Goal: Information Seeking & Learning: Check status

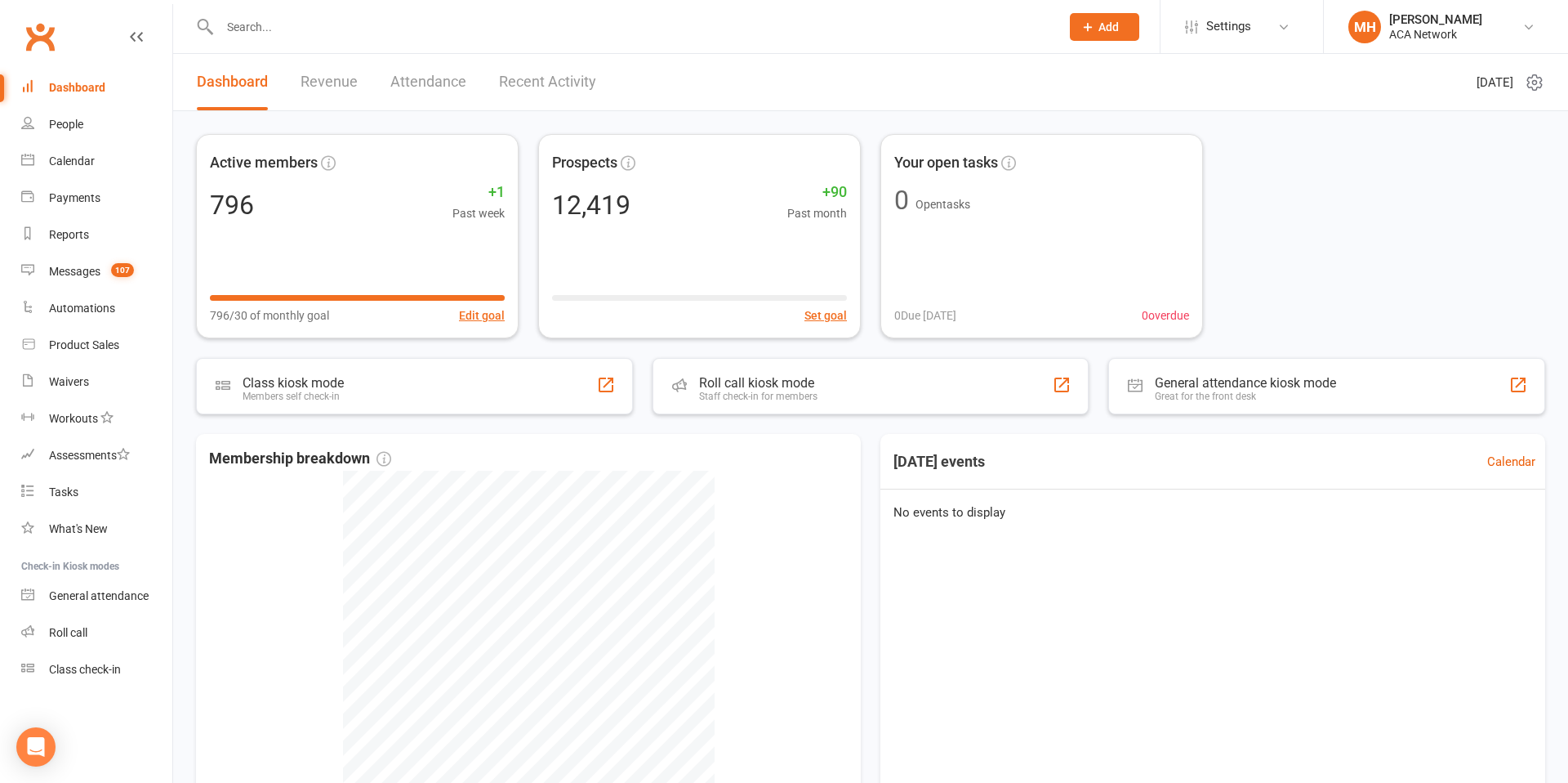
click at [335, 81] on link "Revenue" at bounding box center [328, 82] width 57 height 56
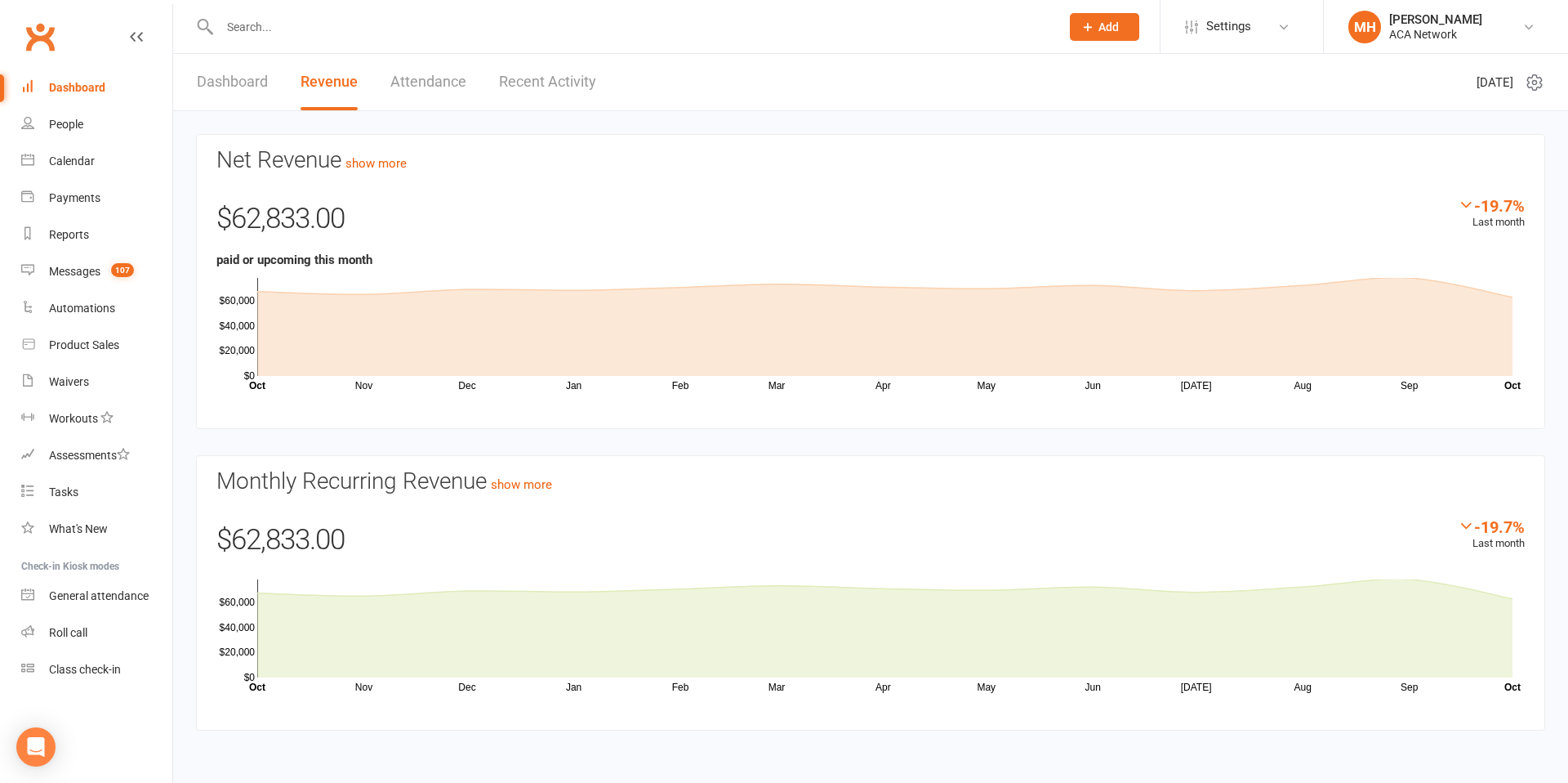
click at [230, 85] on link "Dashboard" at bounding box center [232, 82] width 71 height 56
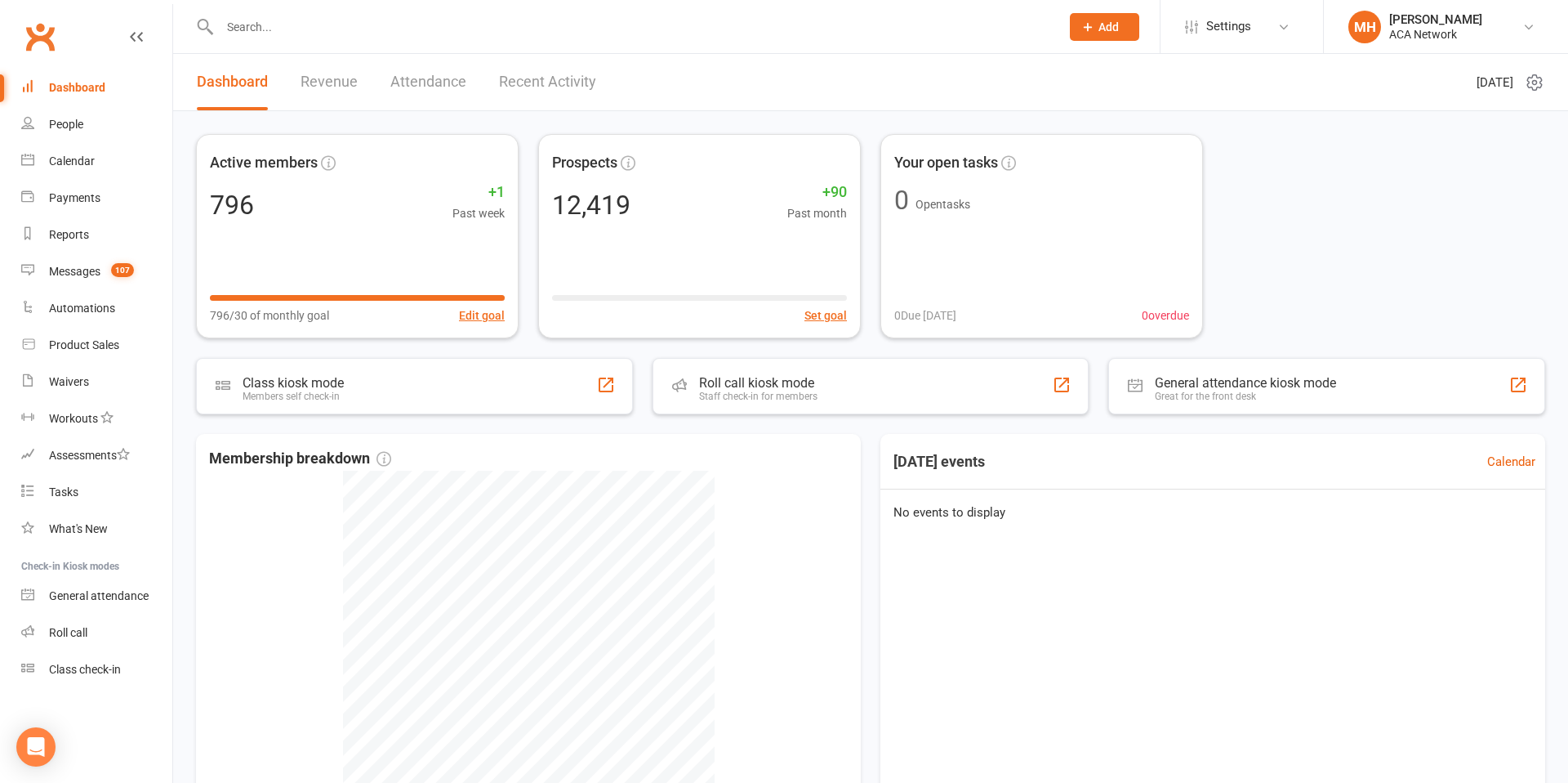
click at [265, 30] on input "text" at bounding box center [631, 27] width 833 height 23
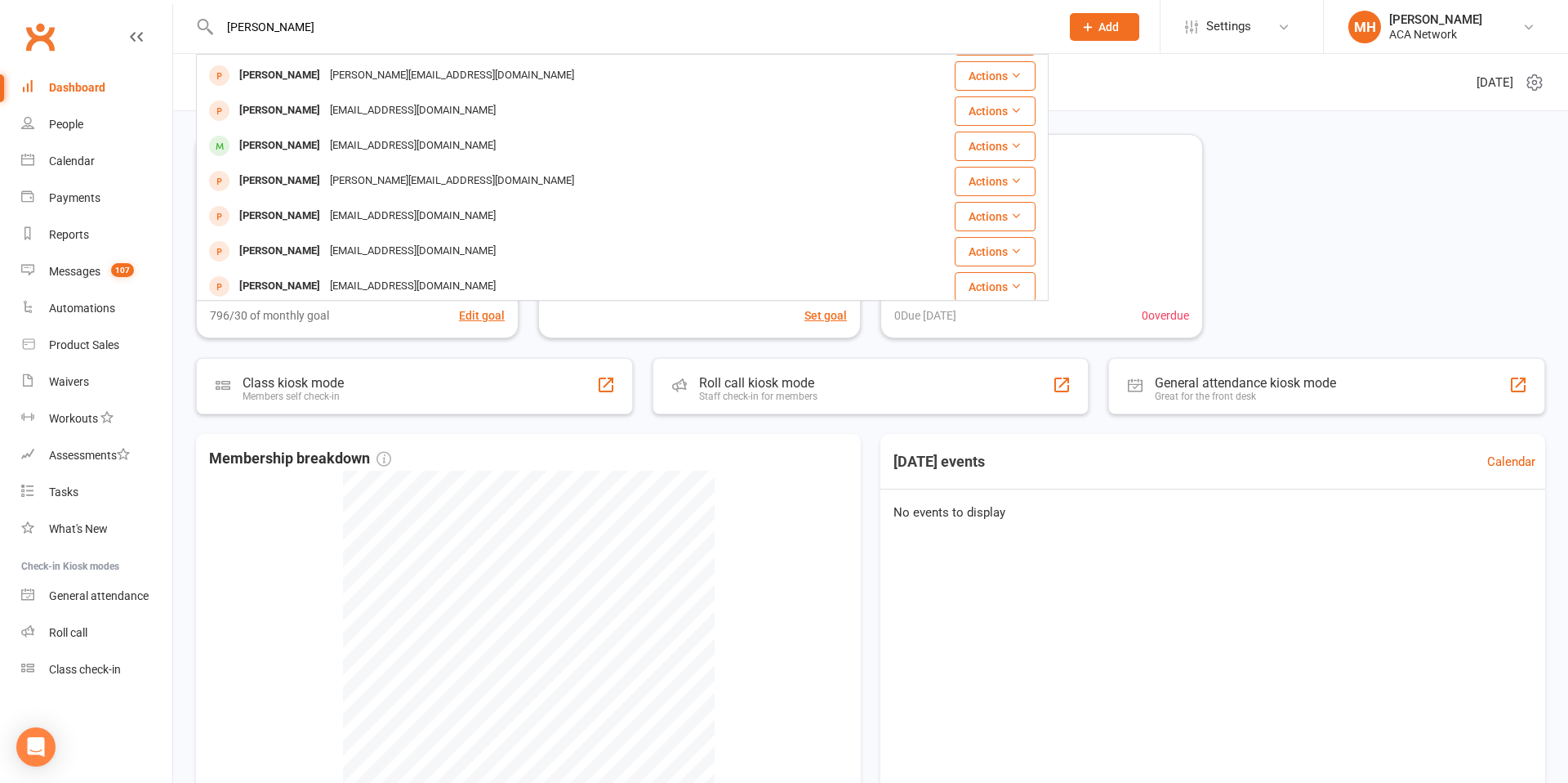
scroll to position [402, 0]
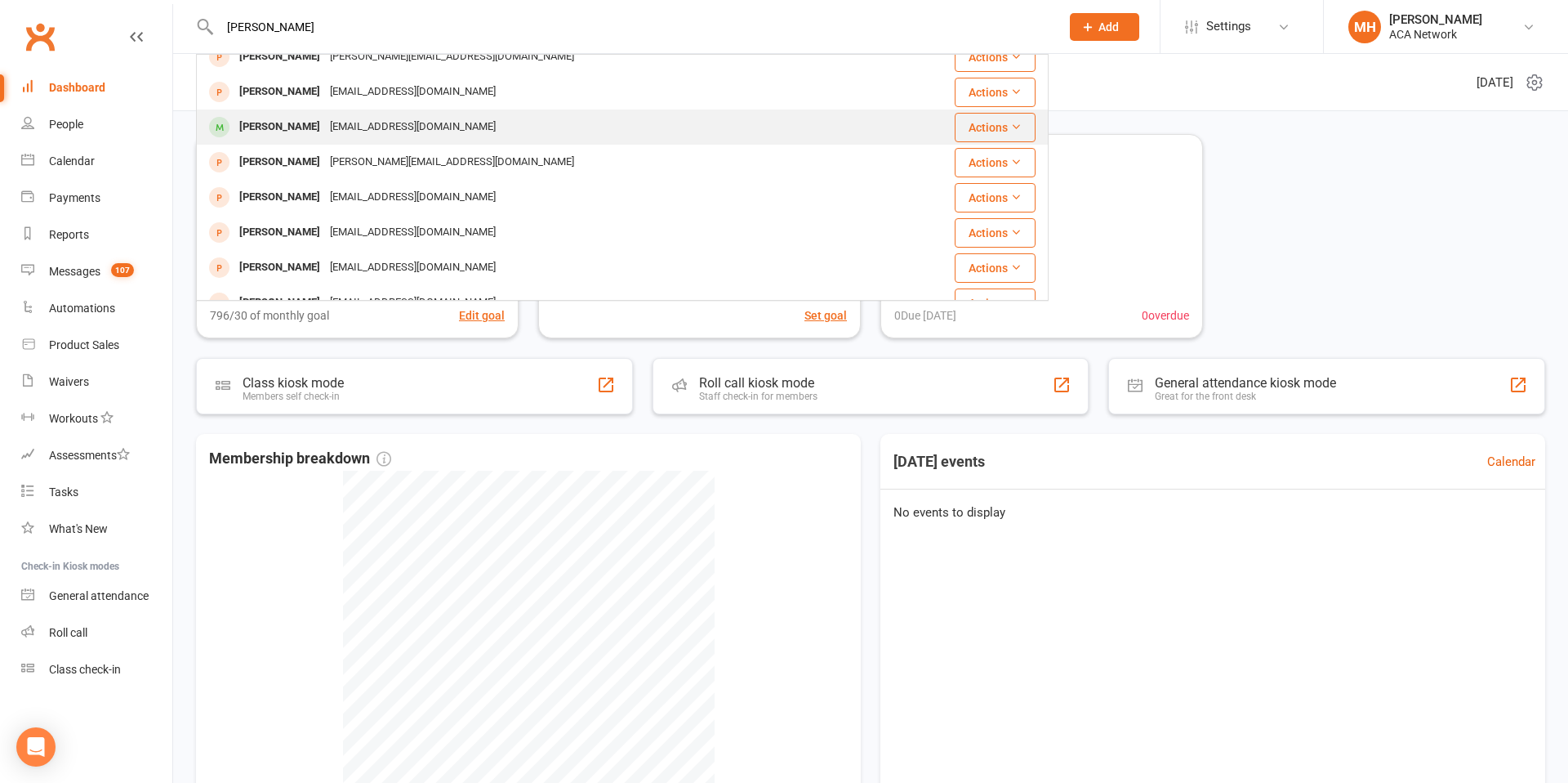
type input "tony"
click at [348, 128] on div "tfields55@gmail.com" at bounding box center [413, 127] width 176 height 24
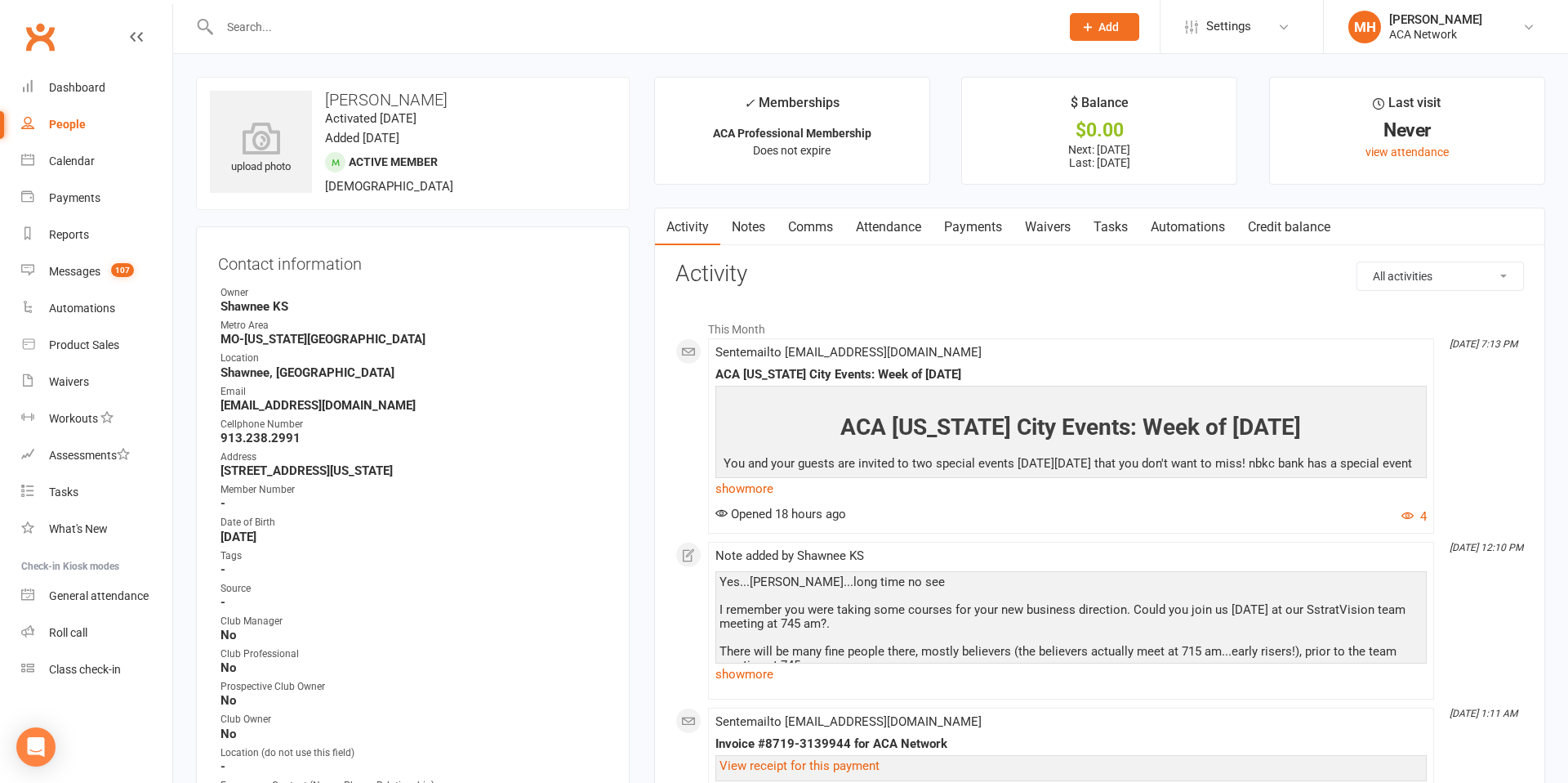
click at [744, 229] on link "Notes" at bounding box center [749, 228] width 56 height 38
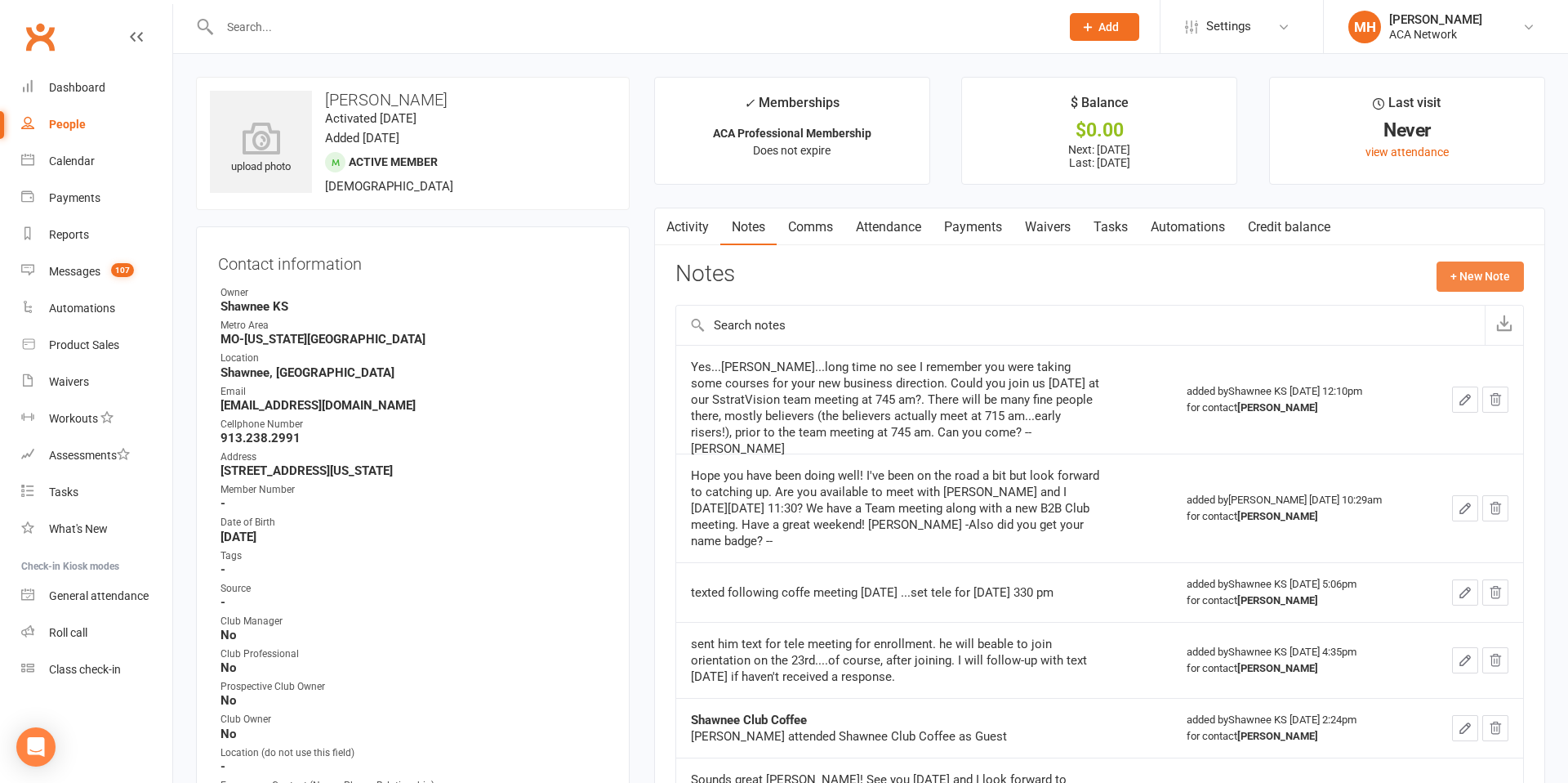
click at [1454, 281] on button "+ New Note" at bounding box center [1480, 276] width 88 height 29
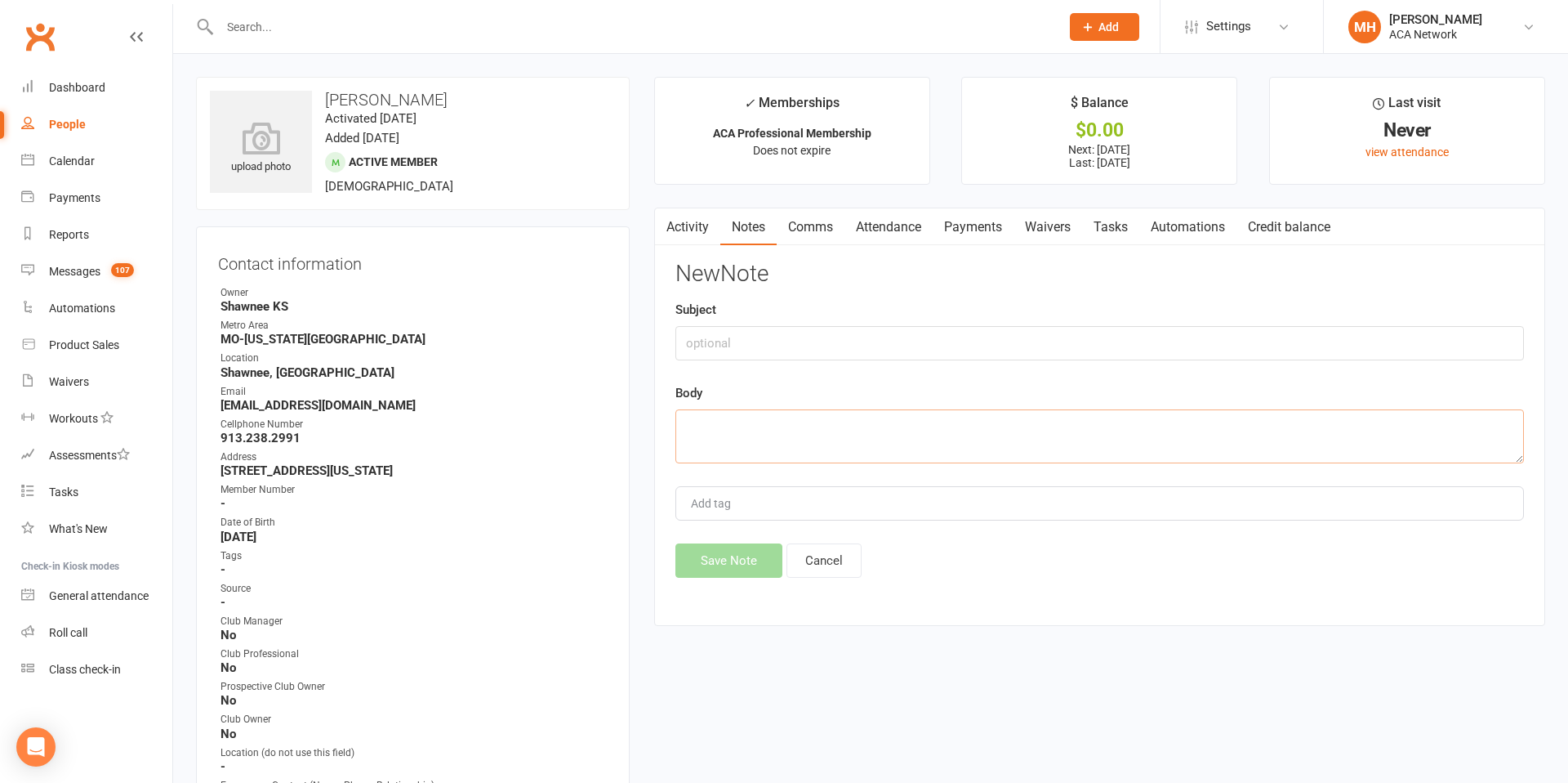
click at [945, 419] on textarea at bounding box center [1100, 436] width 848 height 54
paste textarea "Thanks for the update Tony! The club has been expanding rapidly and we have a l…"
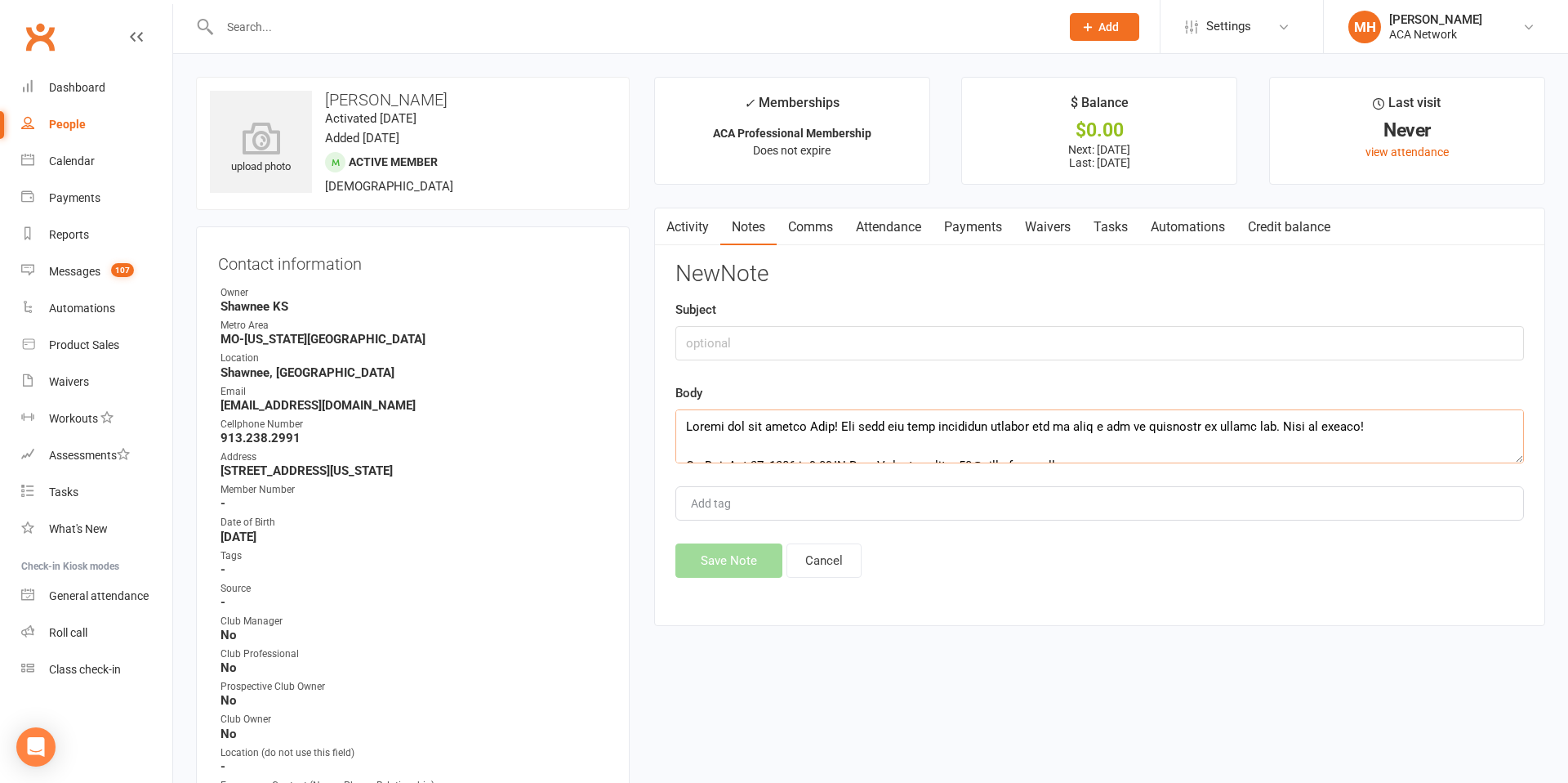
scroll to position [422, 0]
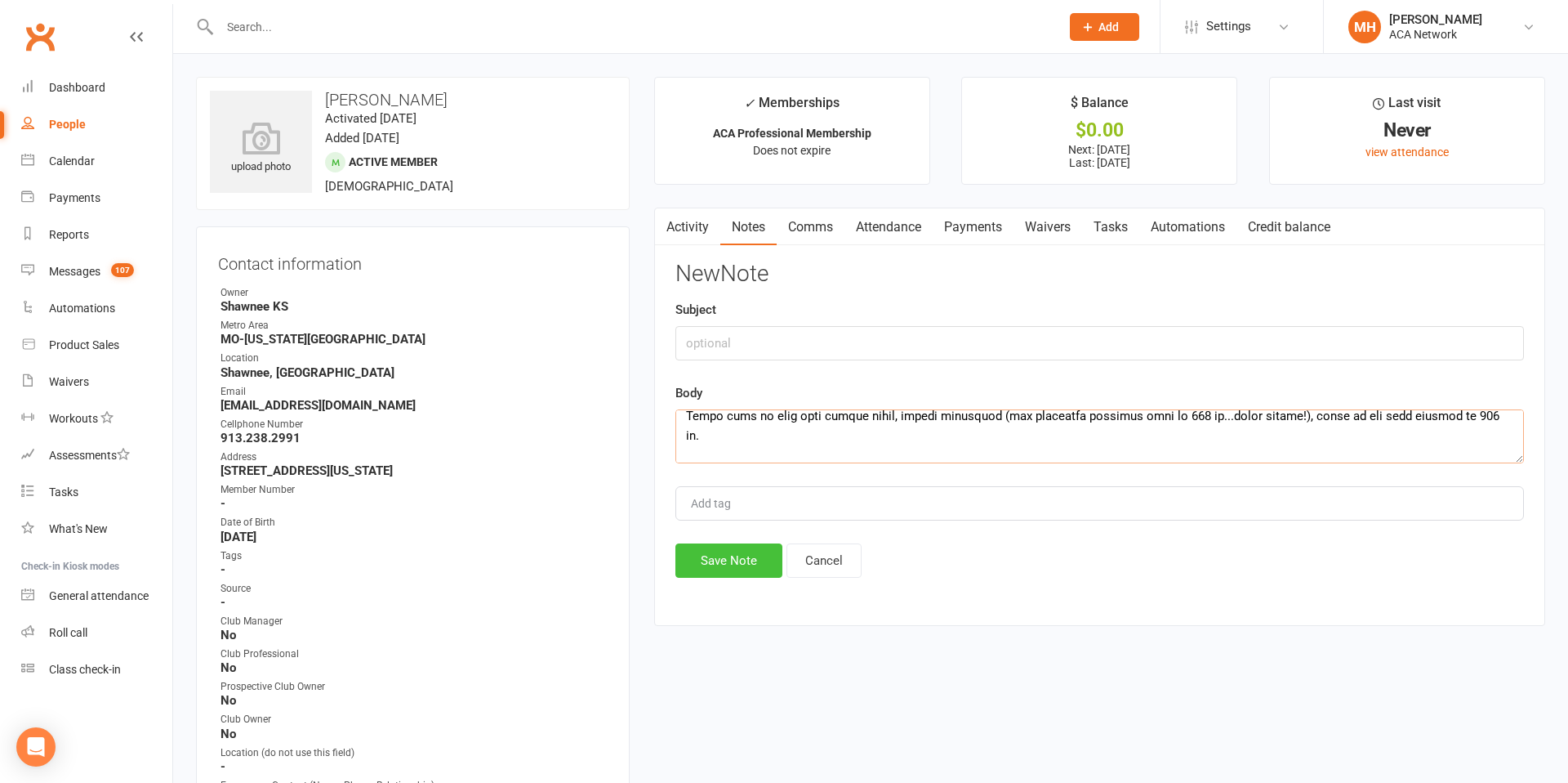
type textarea "Thanks for the update Tony! The club has been expanding rapidly and we have a l…"
click at [736, 563] on button "Save Note" at bounding box center [729, 560] width 107 height 34
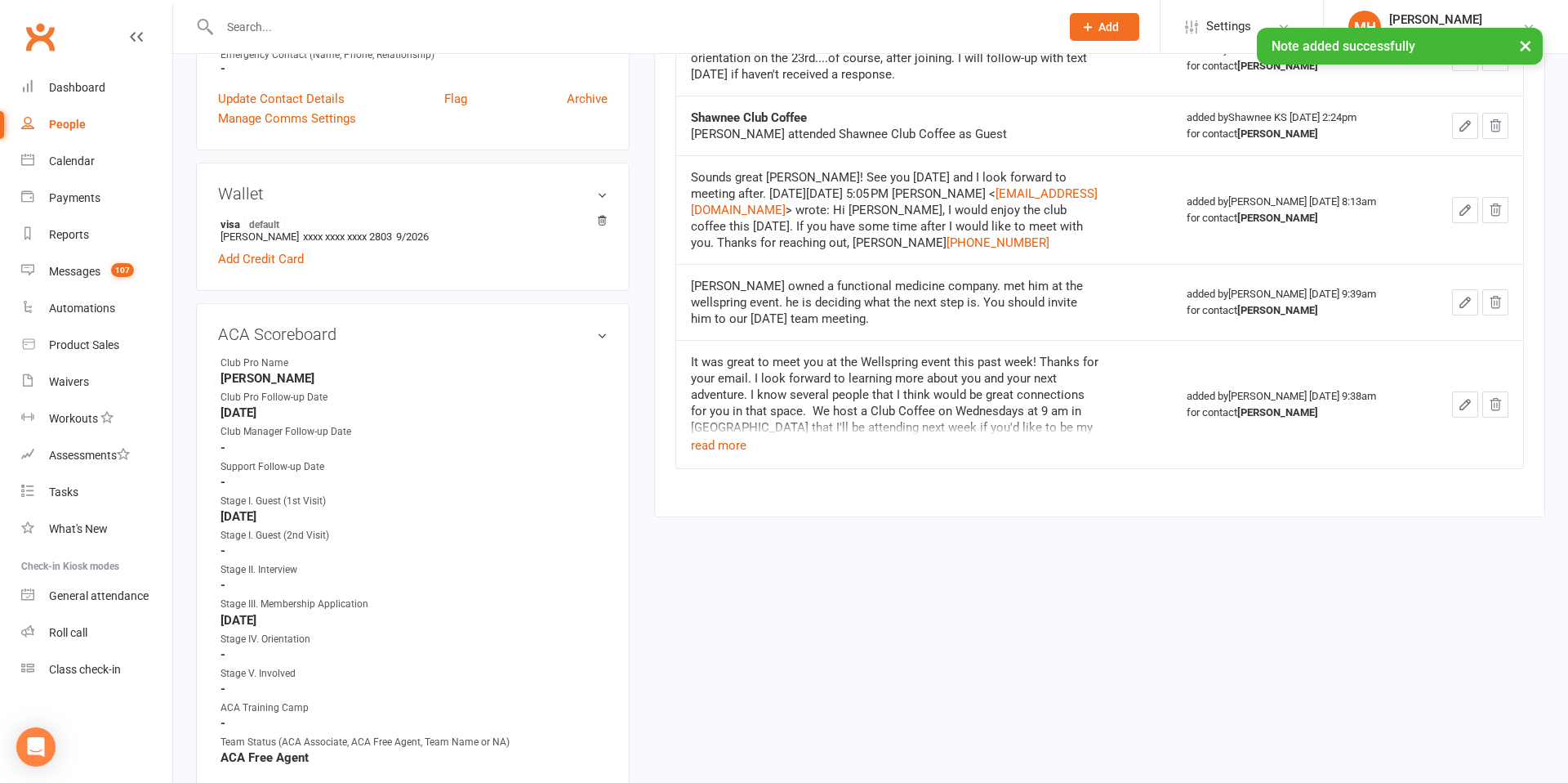
scroll to position [731, 0]
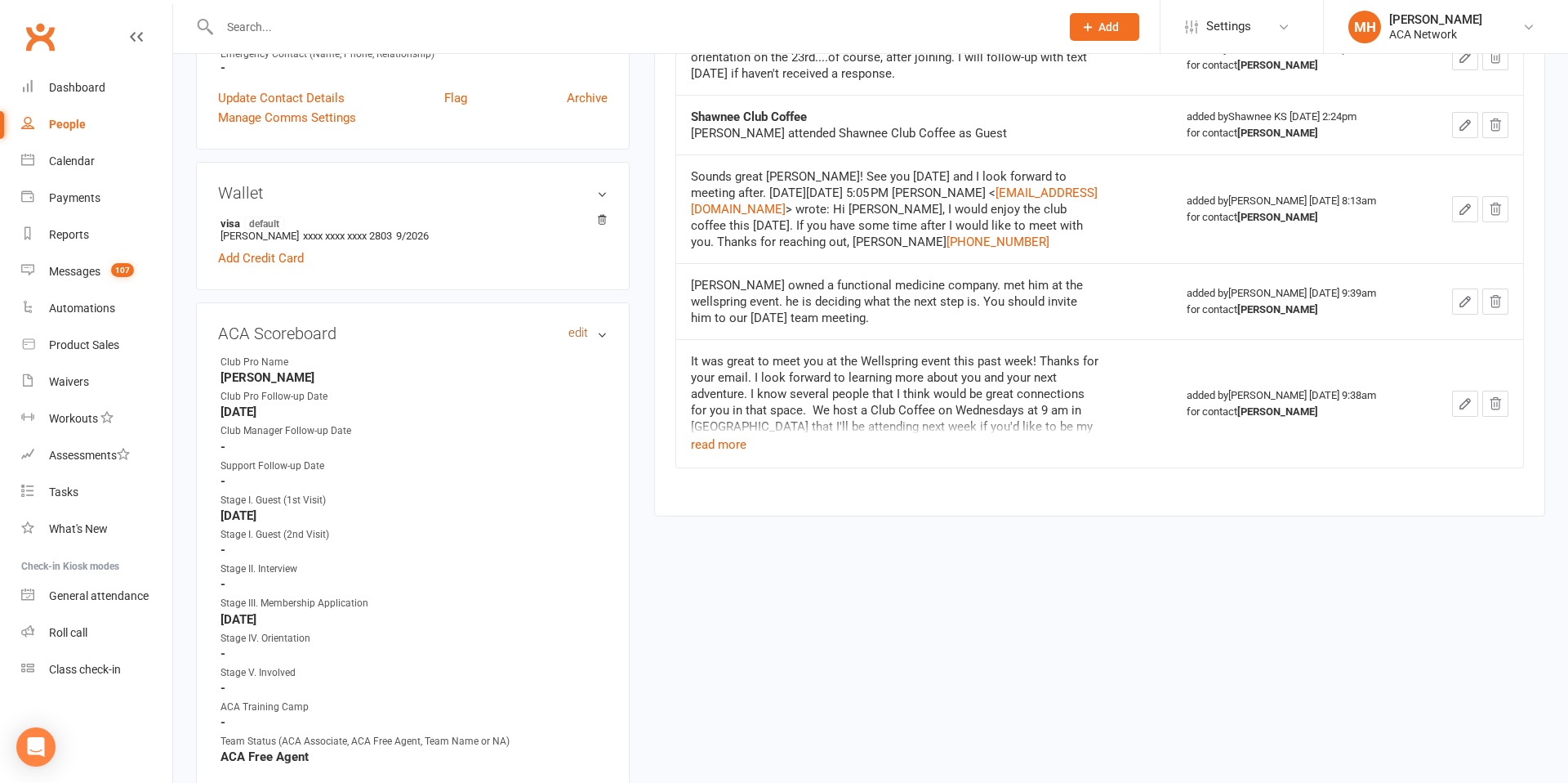
click at [580, 335] on link "edit" at bounding box center [578, 333] width 20 height 14
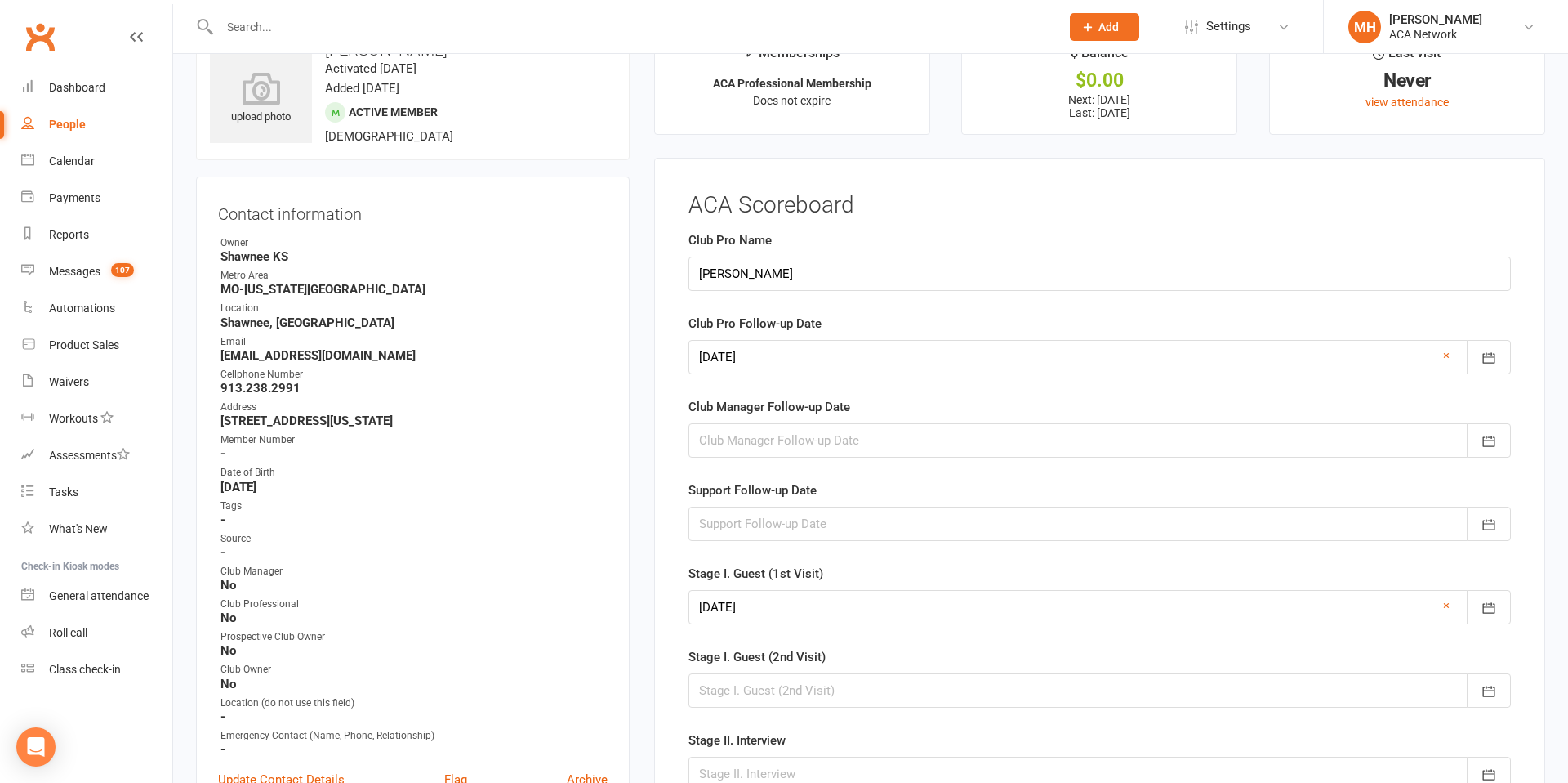
scroll to position [0, 0]
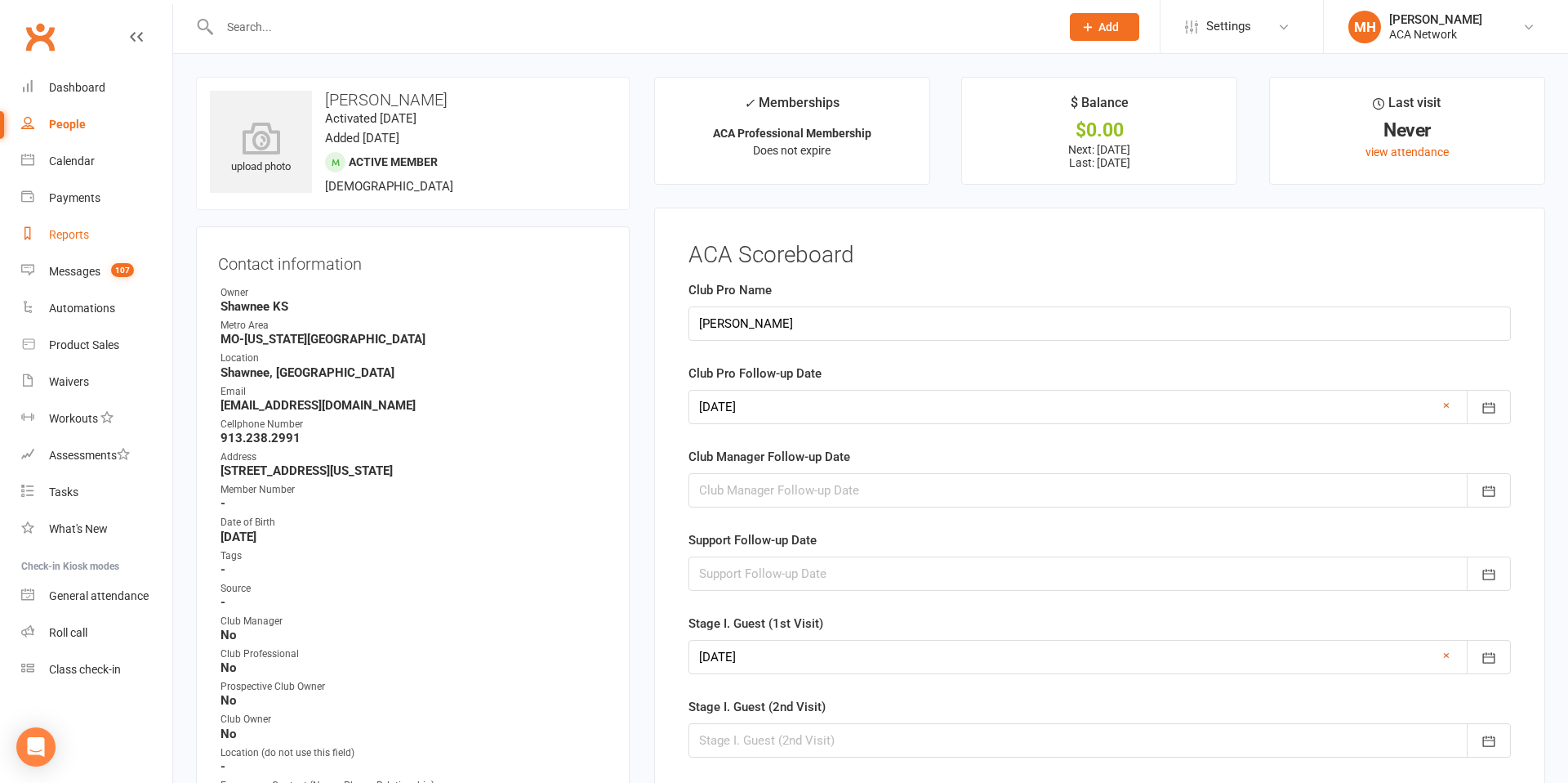
click at [78, 232] on div "Reports" at bounding box center [69, 234] width 40 height 13
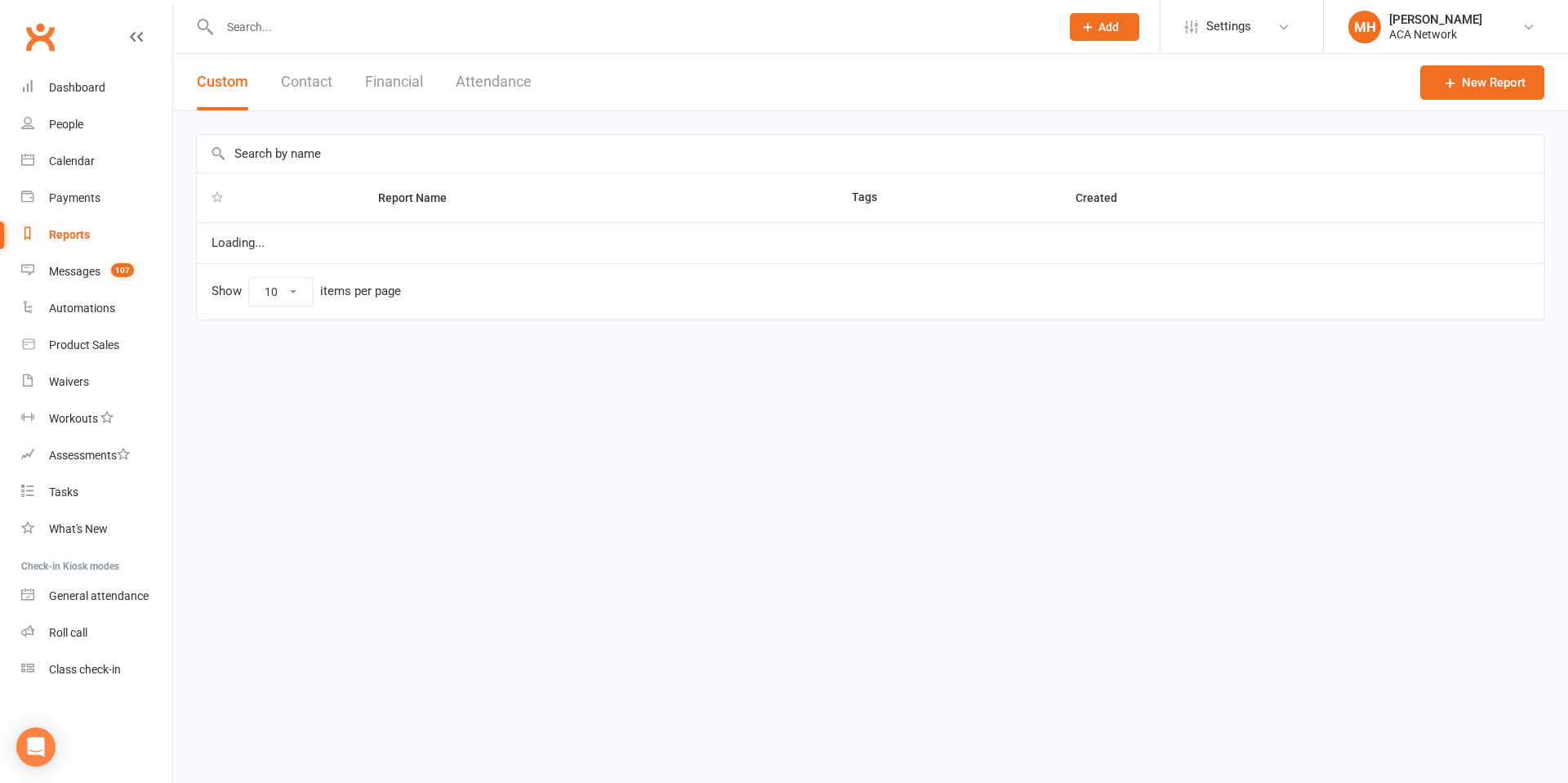
select select "100"
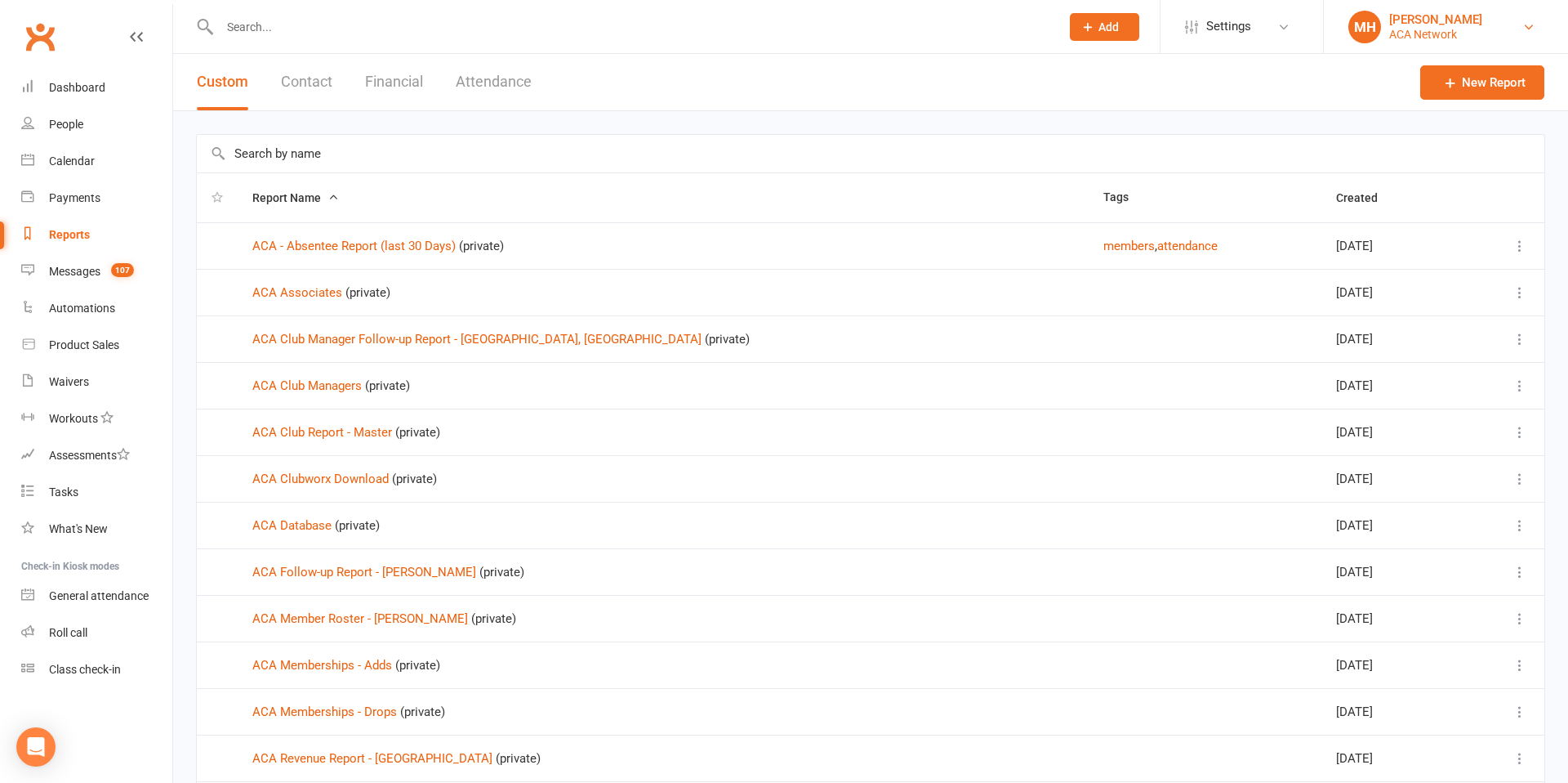
click at [1437, 20] on div "[PERSON_NAME]" at bounding box center [1435, 19] width 93 height 15
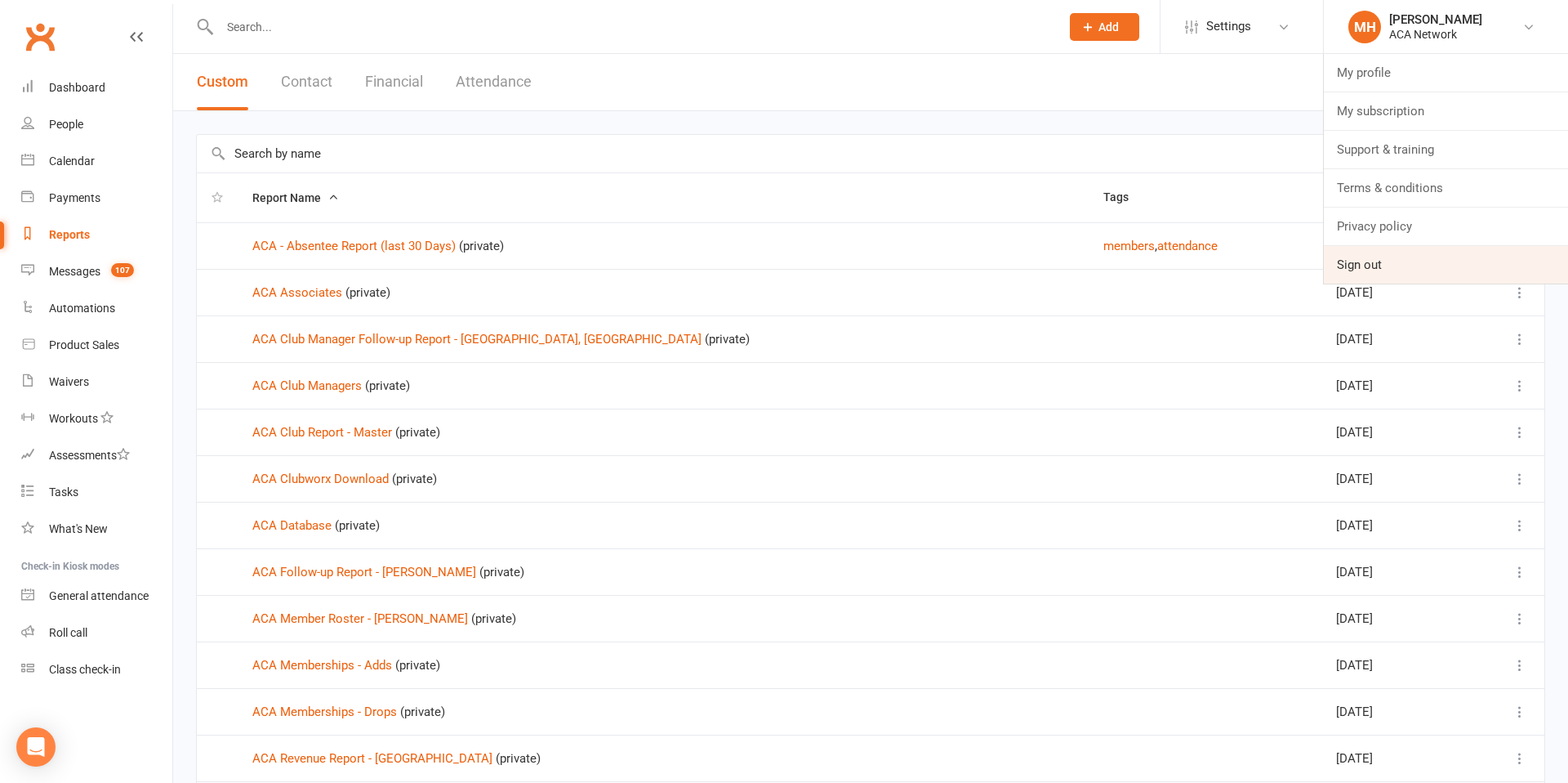
click at [1365, 256] on link "Sign out" at bounding box center [1445, 265] width 245 height 38
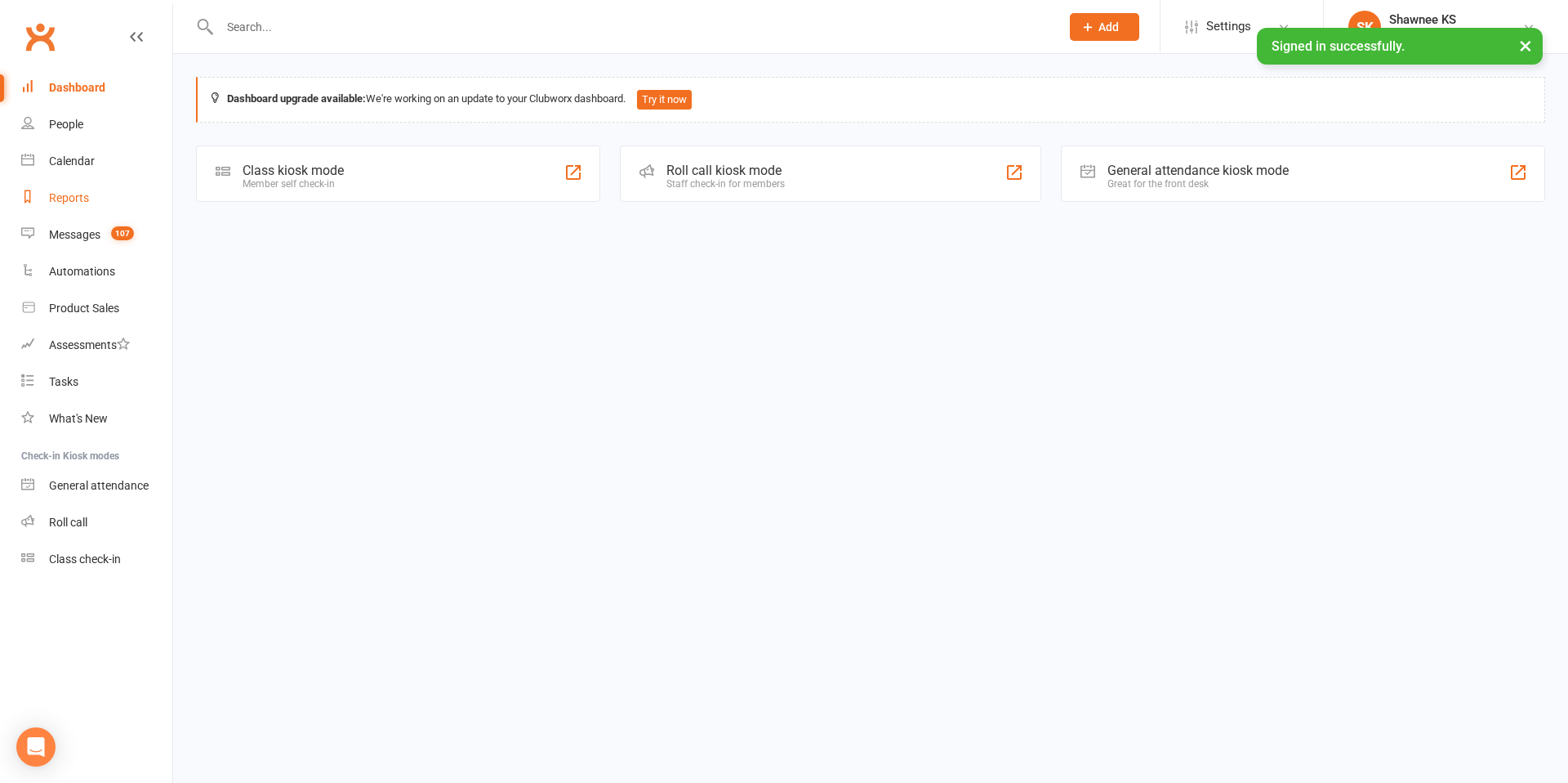
click at [77, 200] on div "Reports" at bounding box center [69, 197] width 40 height 13
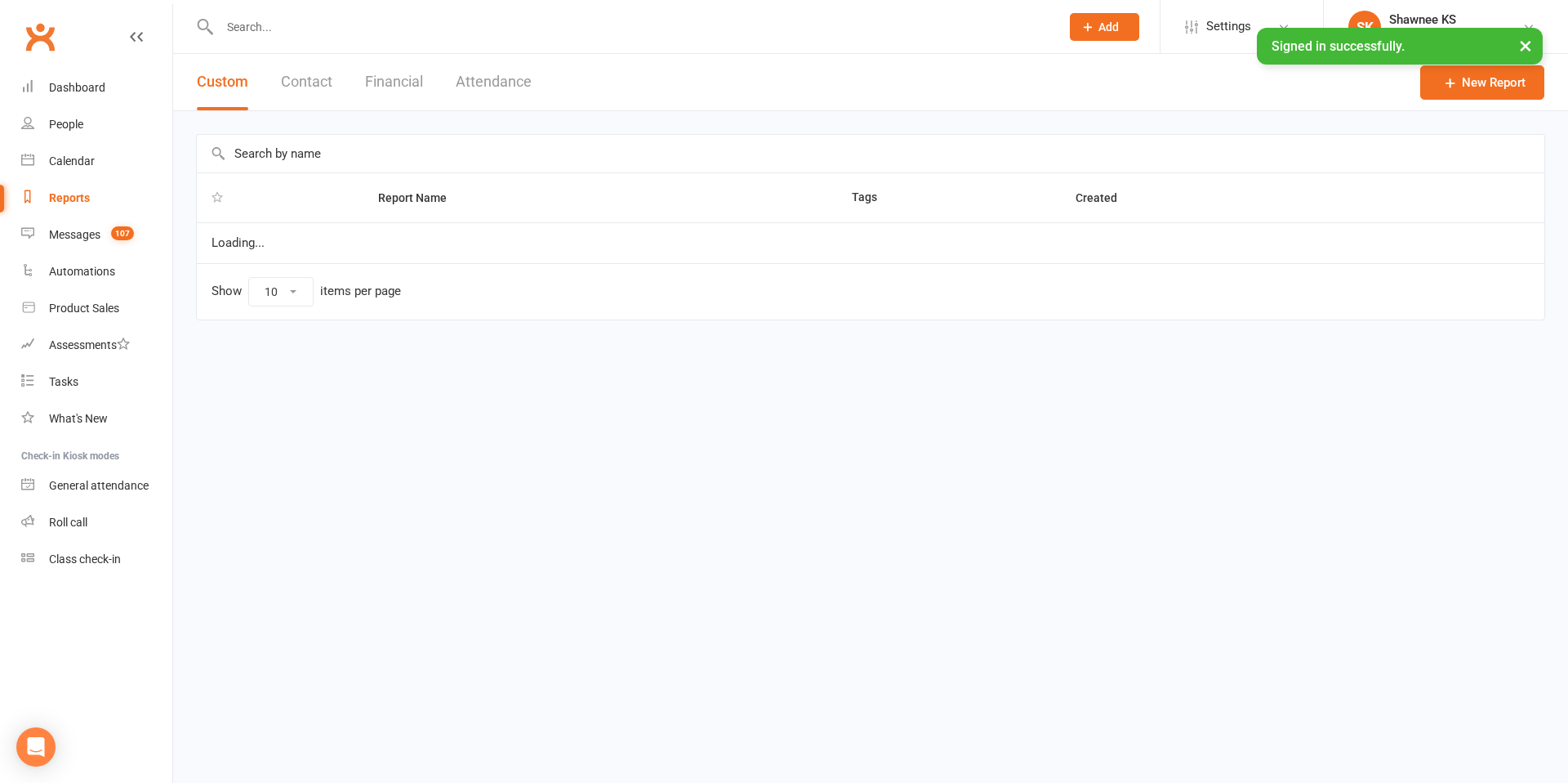
select select "100"
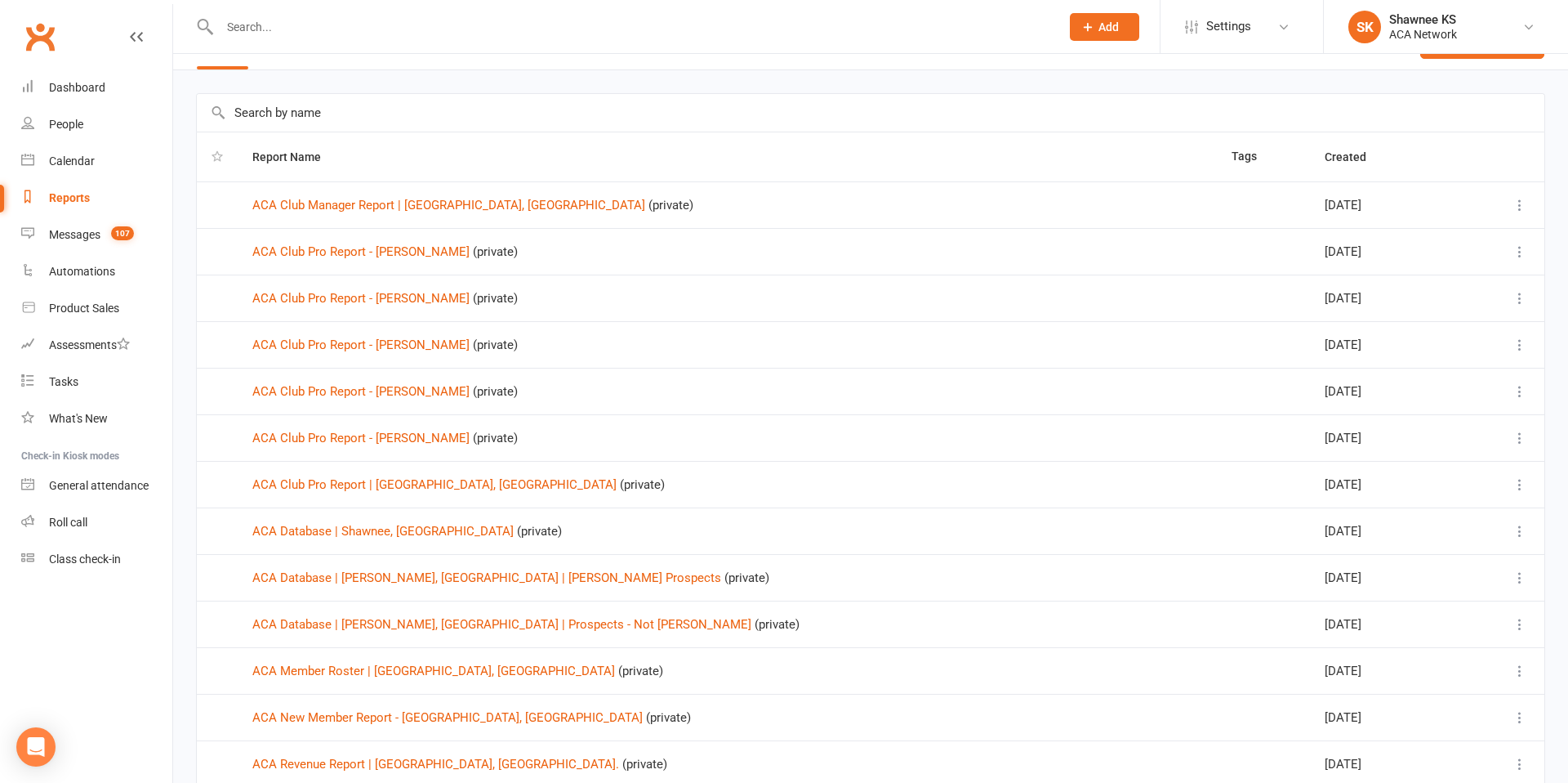
scroll to position [47, 0]
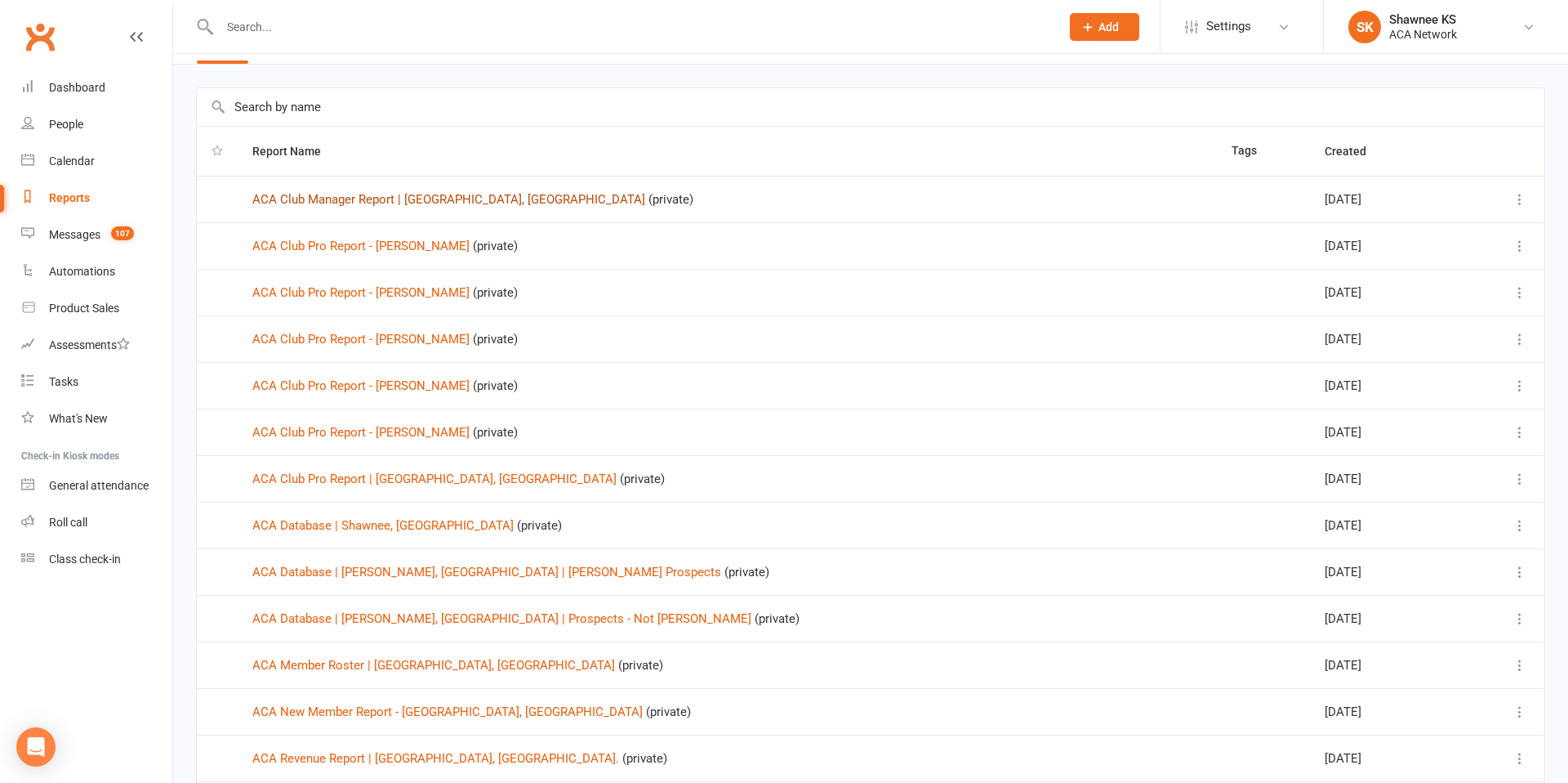
click at [411, 197] on link "ACA Club Manager Report | [GEOGRAPHIC_DATA], [GEOGRAPHIC_DATA]" at bounding box center [449, 199] width 393 height 15
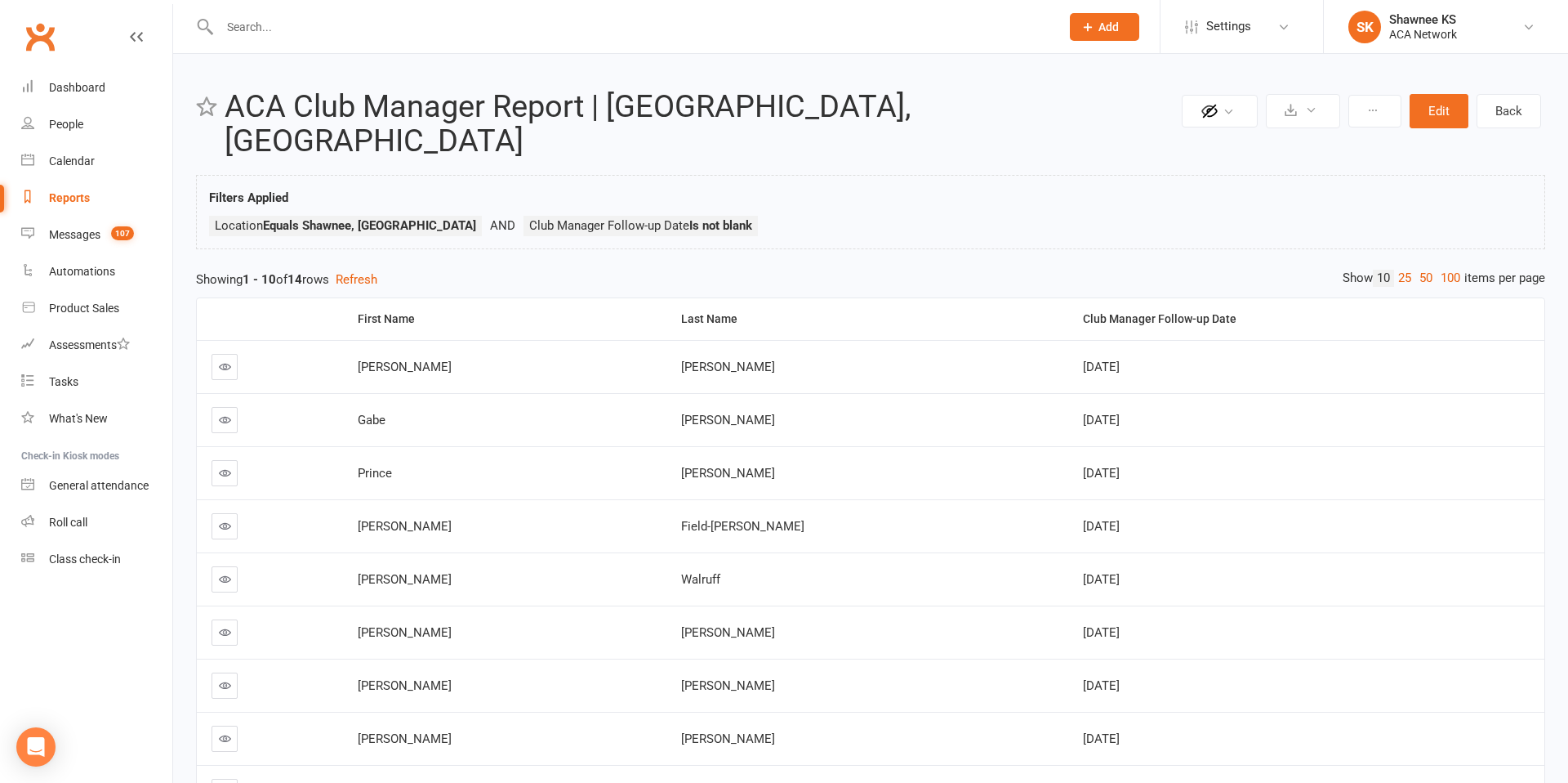
click at [74, 200] on div "Reports" at bounding box center [69, 197] width 41 height 13
select select "100"
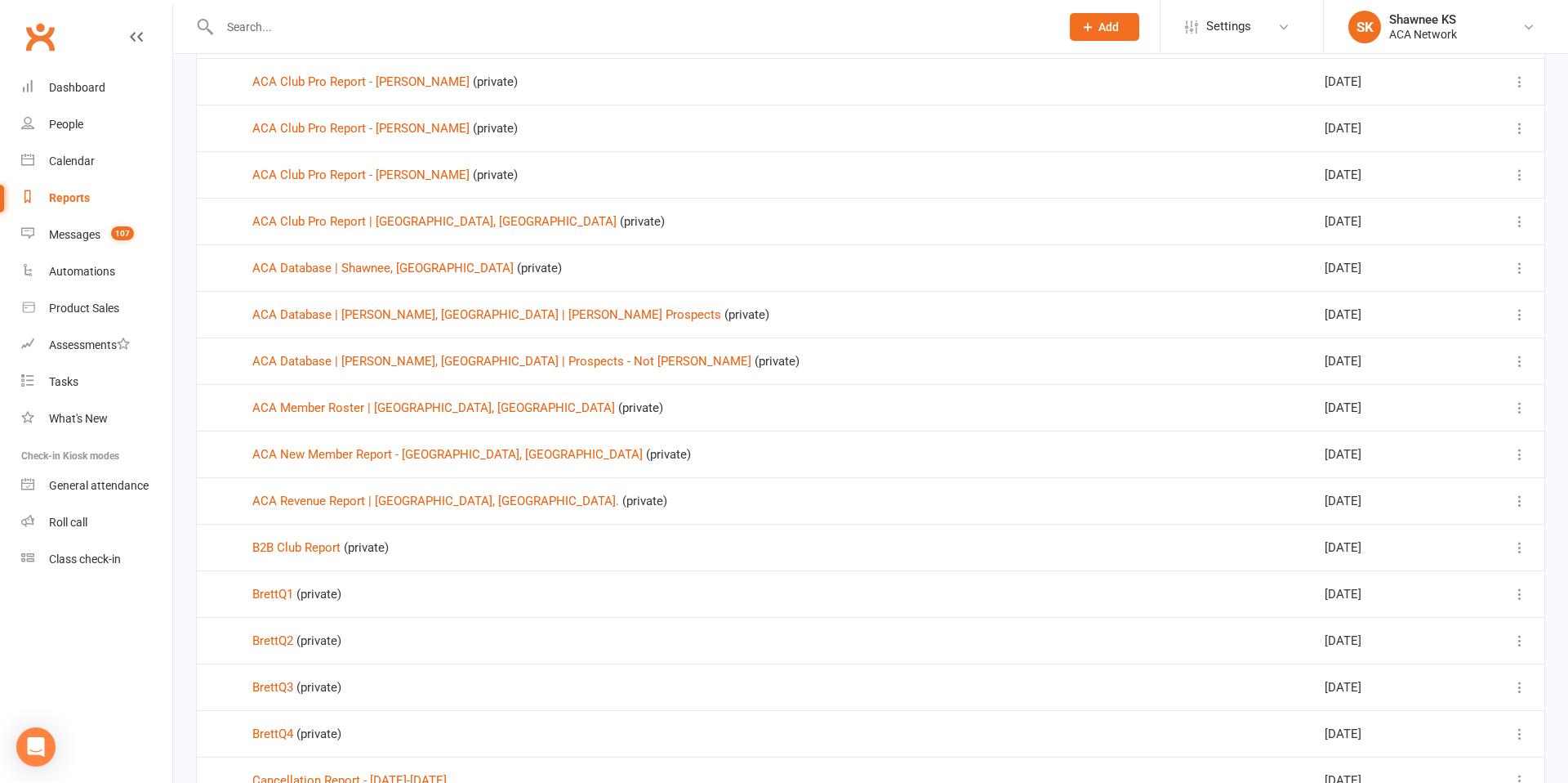
scroll to position [310, 0]
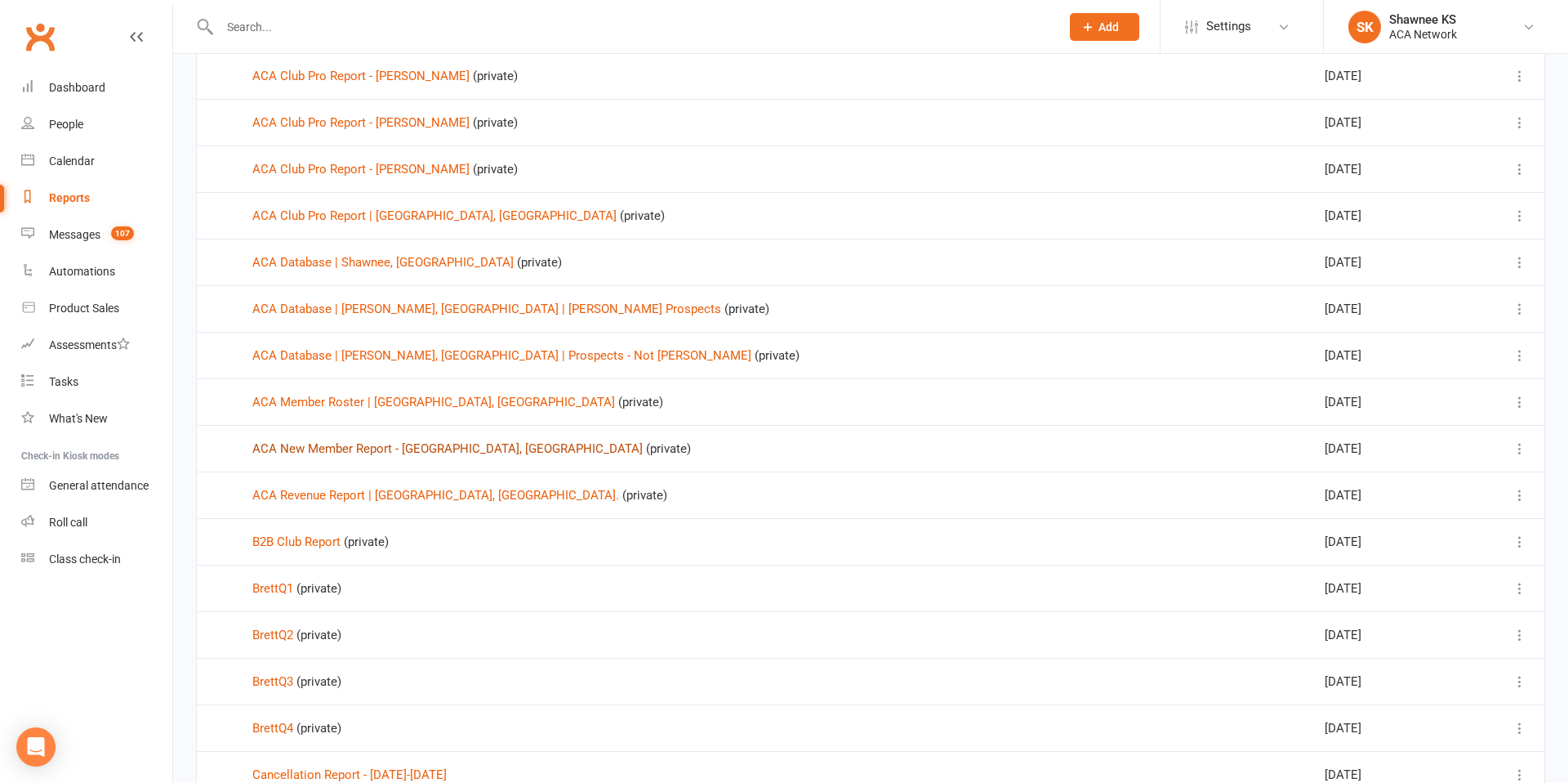
click at [421, 449] on link "ACA New Member Report - [GEOGRAPHIC_DATA], [GEOGRAPHIC_DATA]" at bounding box center [447, 448] width 390 height 15
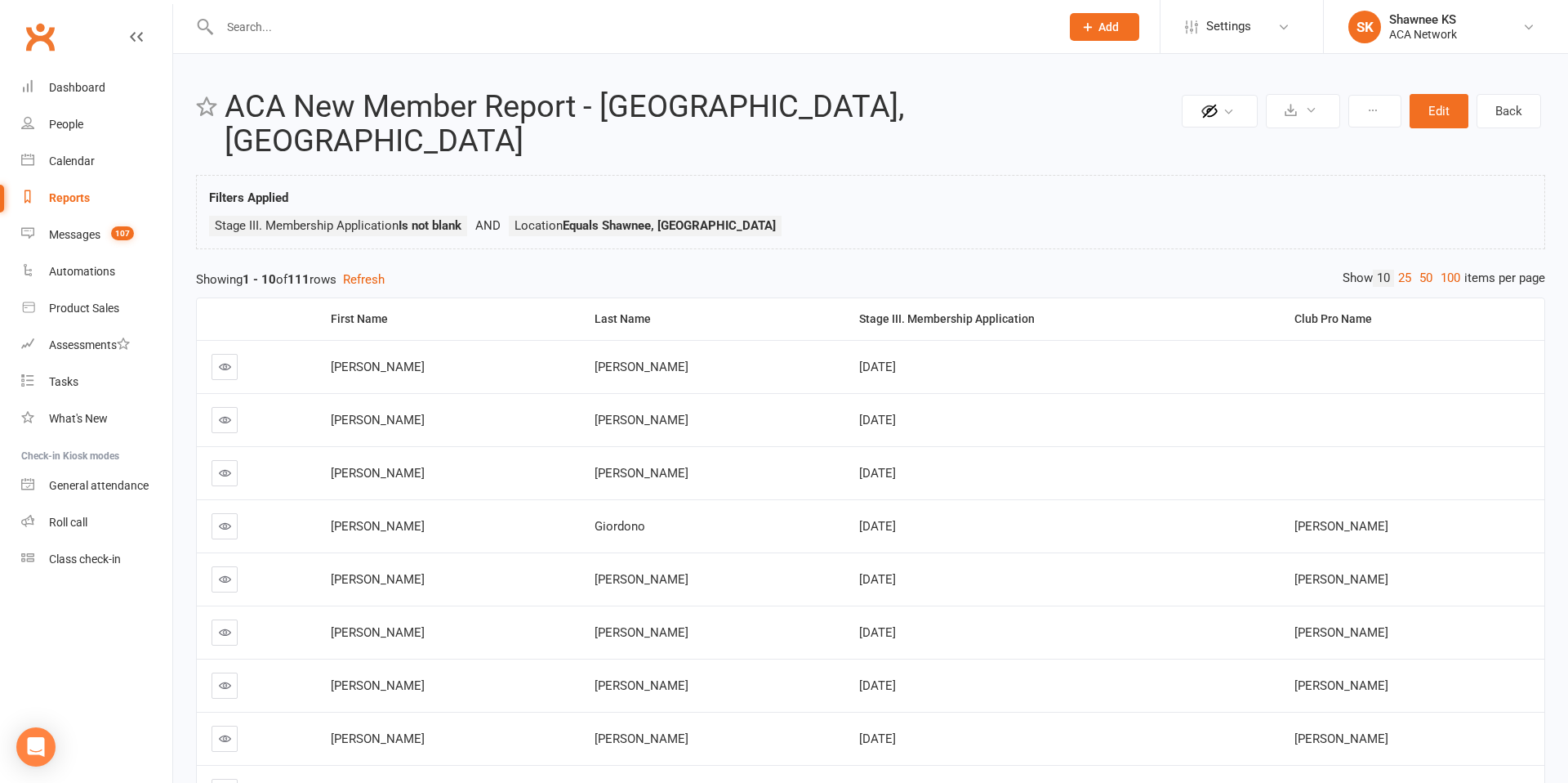
click at [78, 200] on div "Reports" at bounding box center [69, 197] width 41 height 13
select select "100"
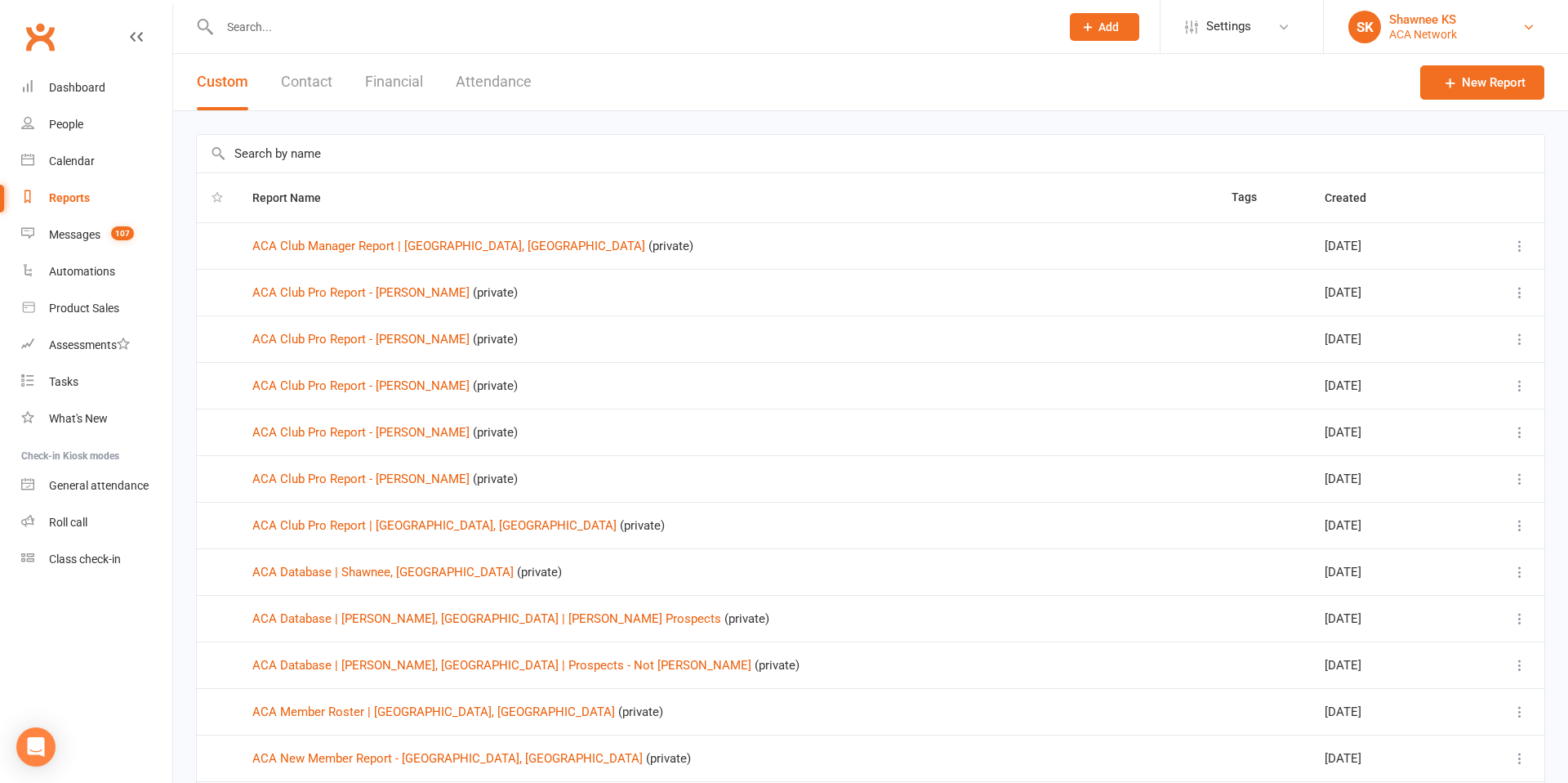
click at [1410, 30] on div "ACA Network" at bounding box center [1423, 34] width 68 height 15
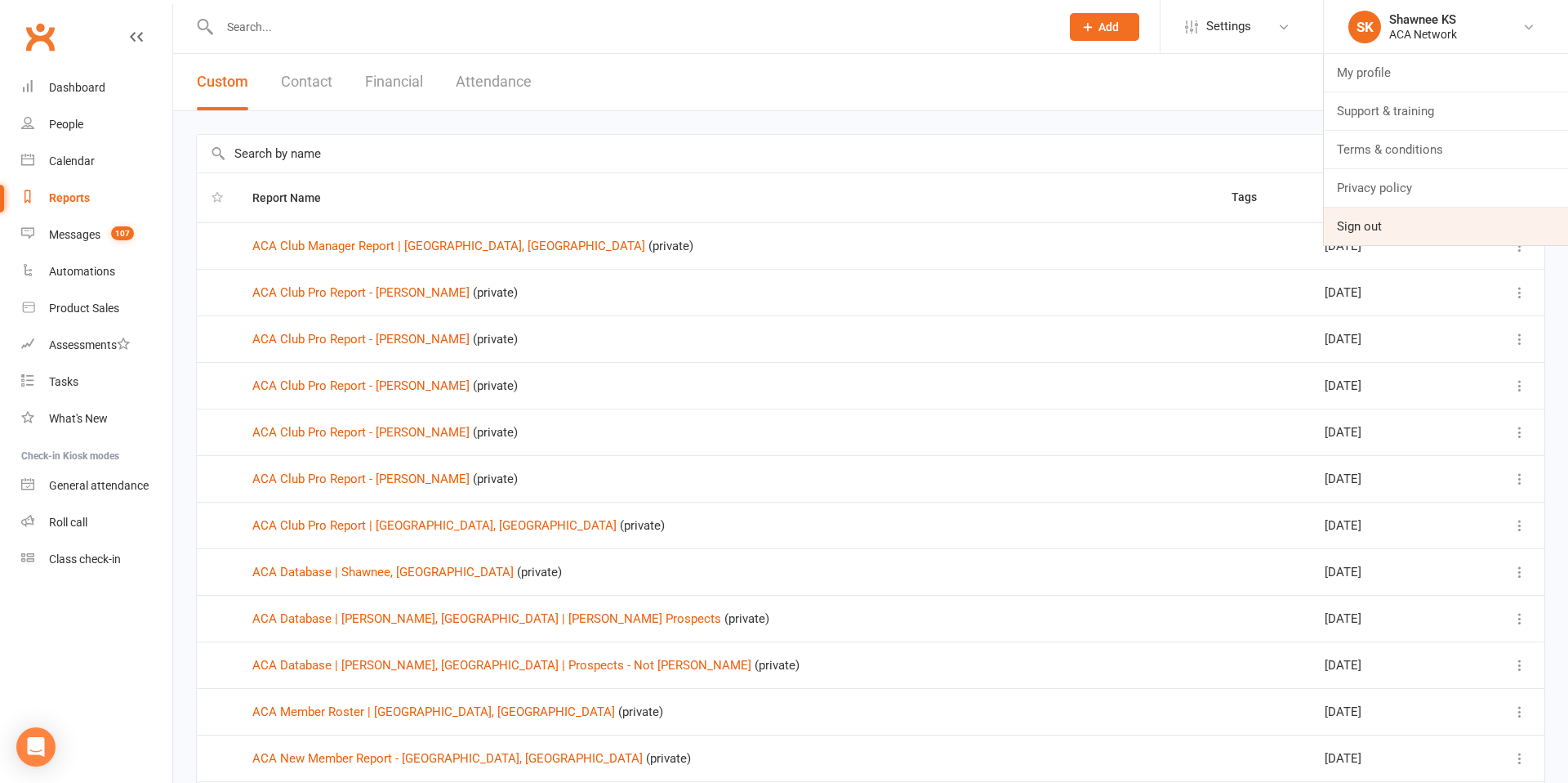
click at [1351, 236] on link "Sign out" at bounding box center [1445, 227] width 245 height 38
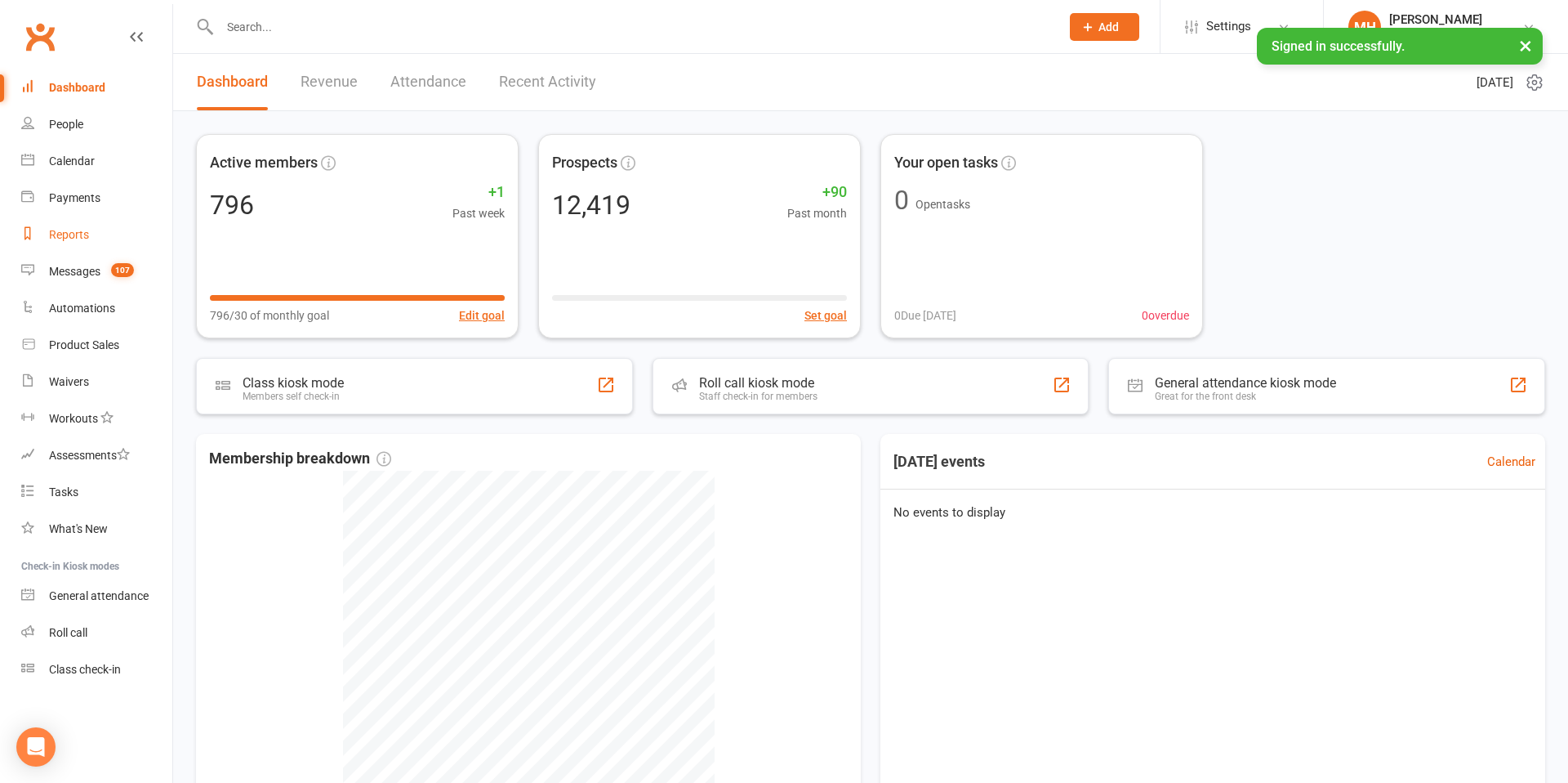
click at [85, 236] on div "Reports" at bounding box center [69, 234] width 40 height 13
select select "100"
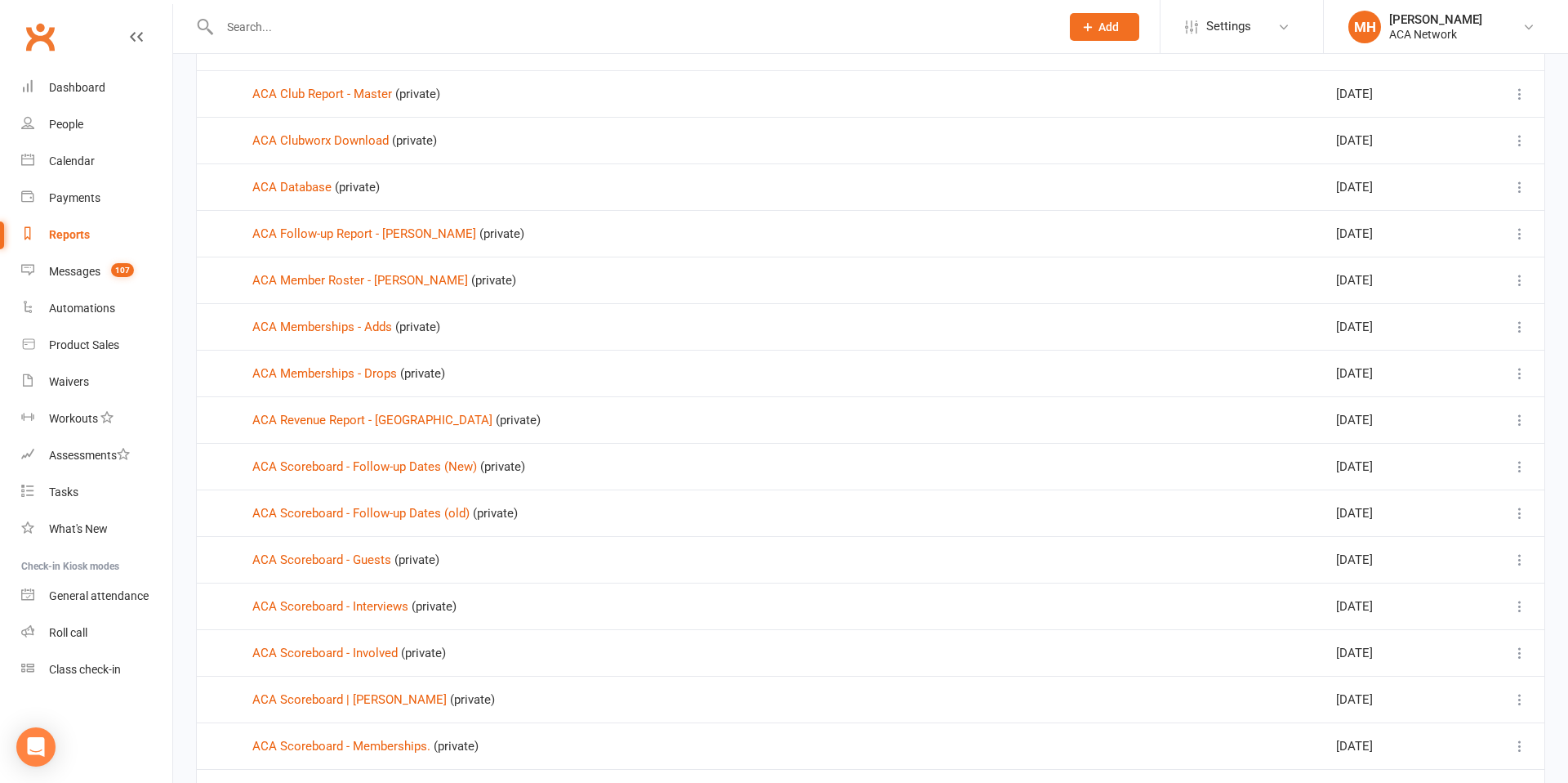
scroll to position [322, 0]
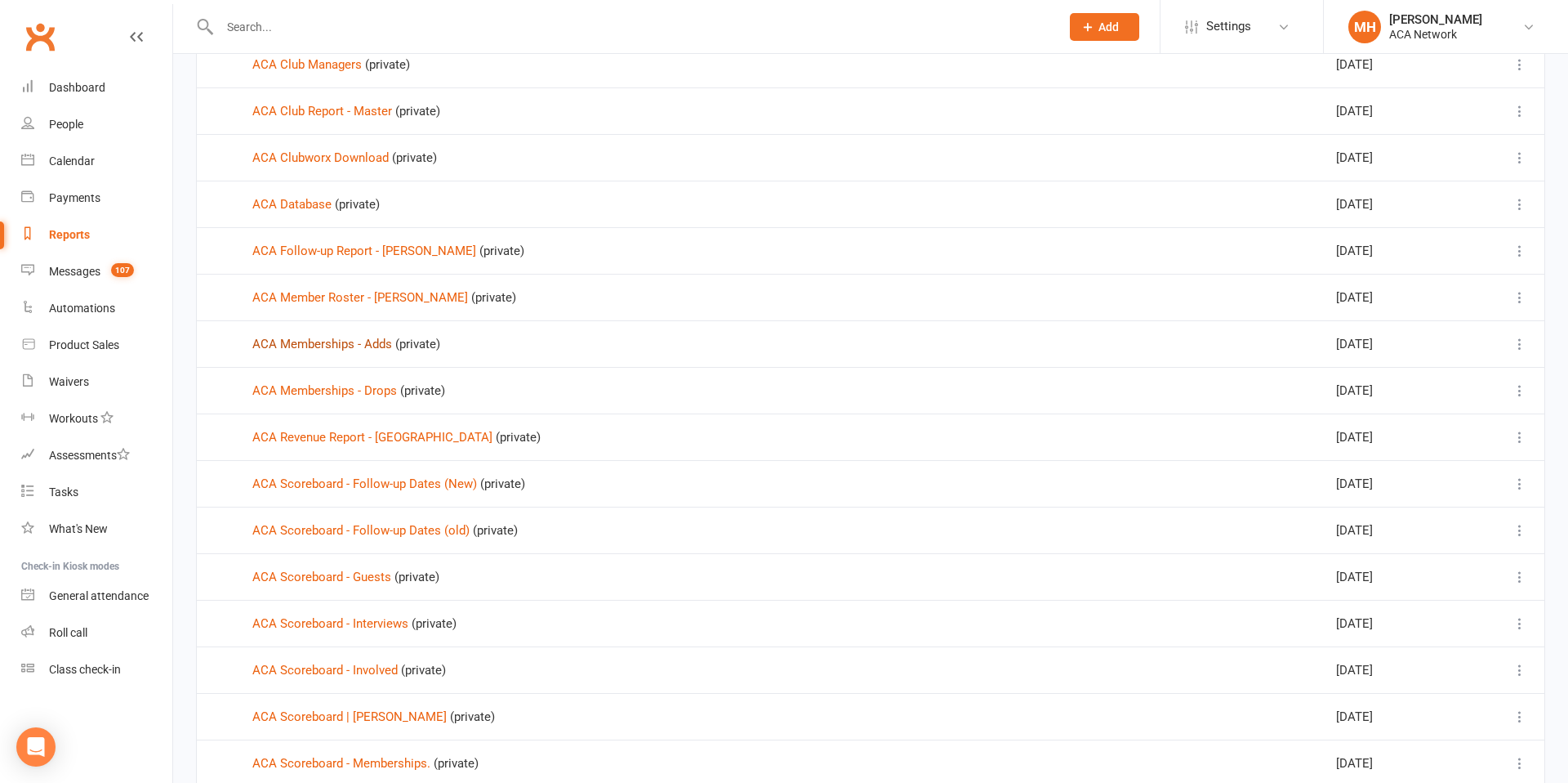
click at [357, 346] on link "ACA Memberships - Adds" at bounding box center [322, 344] width 140 height 15
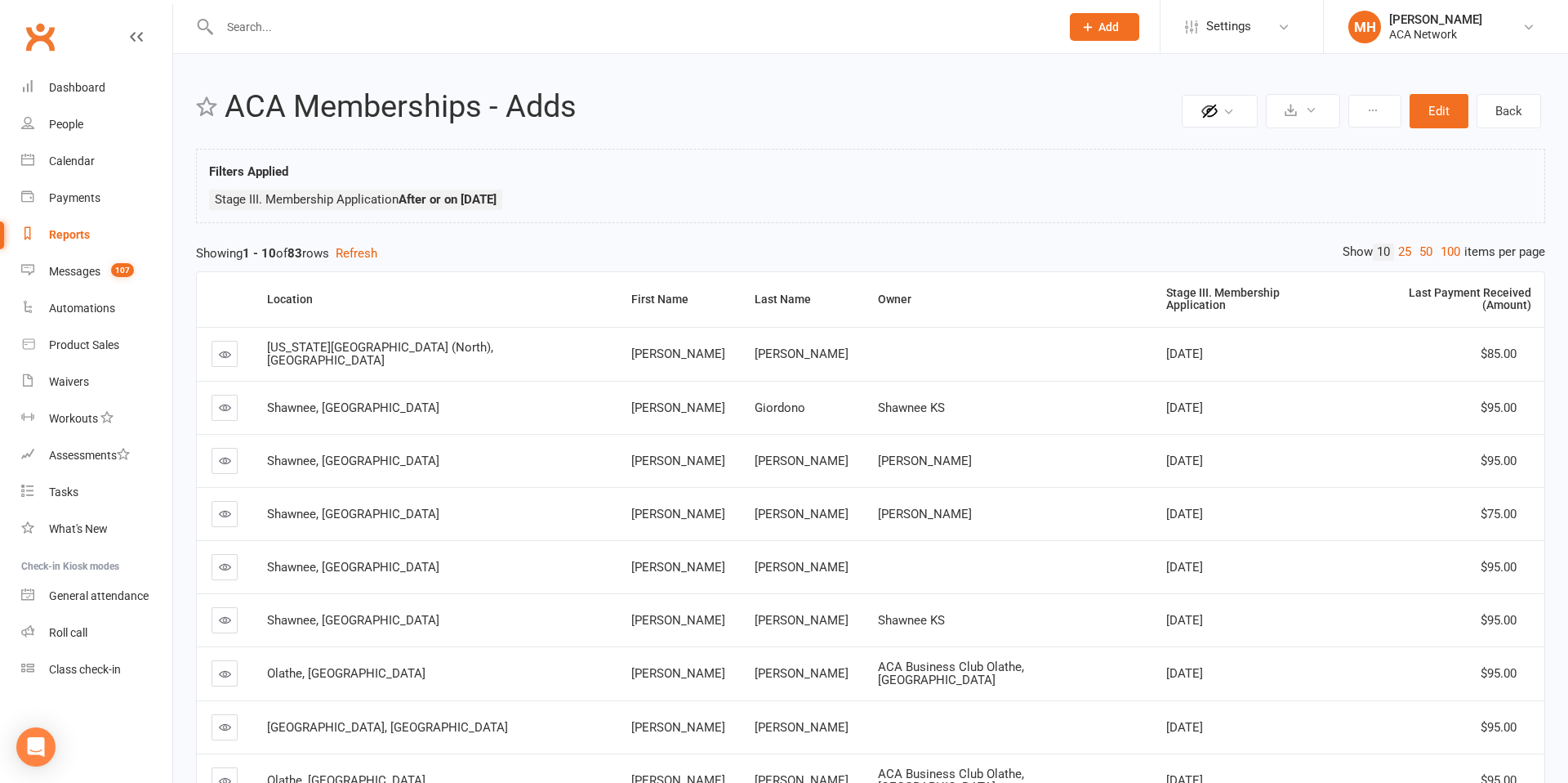
click at [79, 233] on div "Reports" at bounding box center [69, 234] width 41 height 13
select select "100"
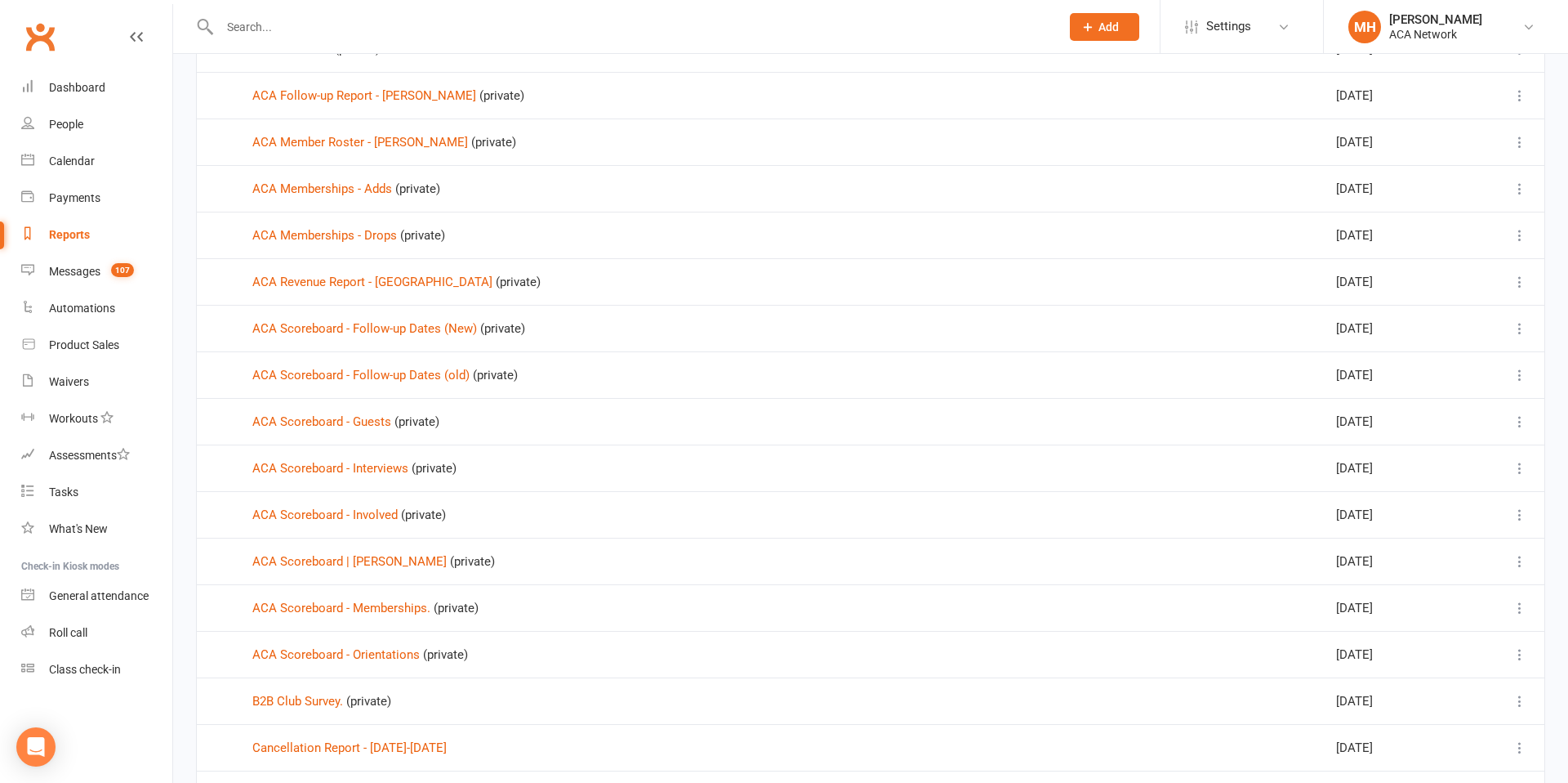
scroll to position [477, 0]
click at [380, 604] on link "ACA Scoreboard - Memberships." at bounding box center [341, 607] width 178 height 15
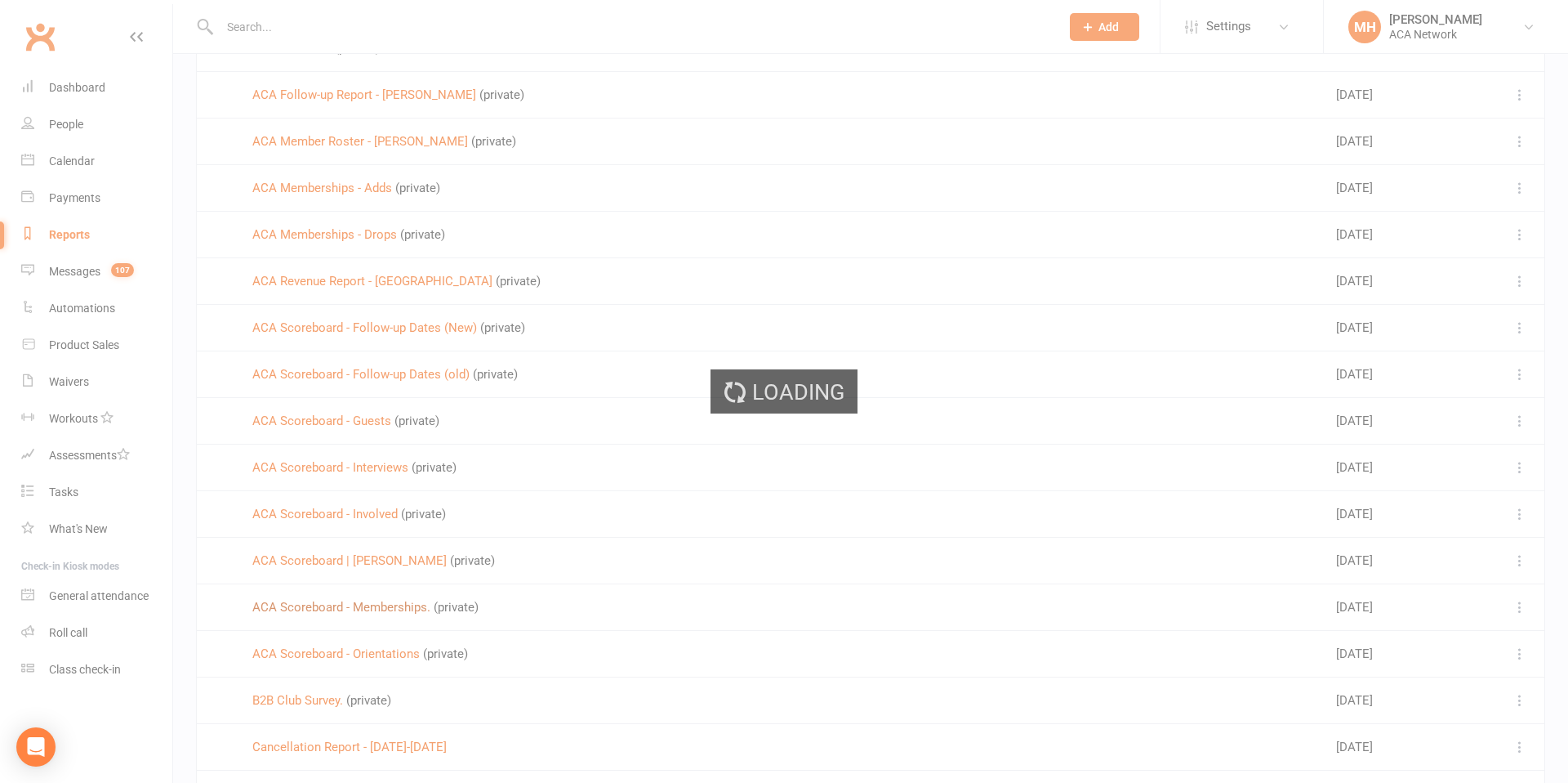
click at [380, 604] on div "Loading" at bounding box center [784, 392] width 1568 height 783
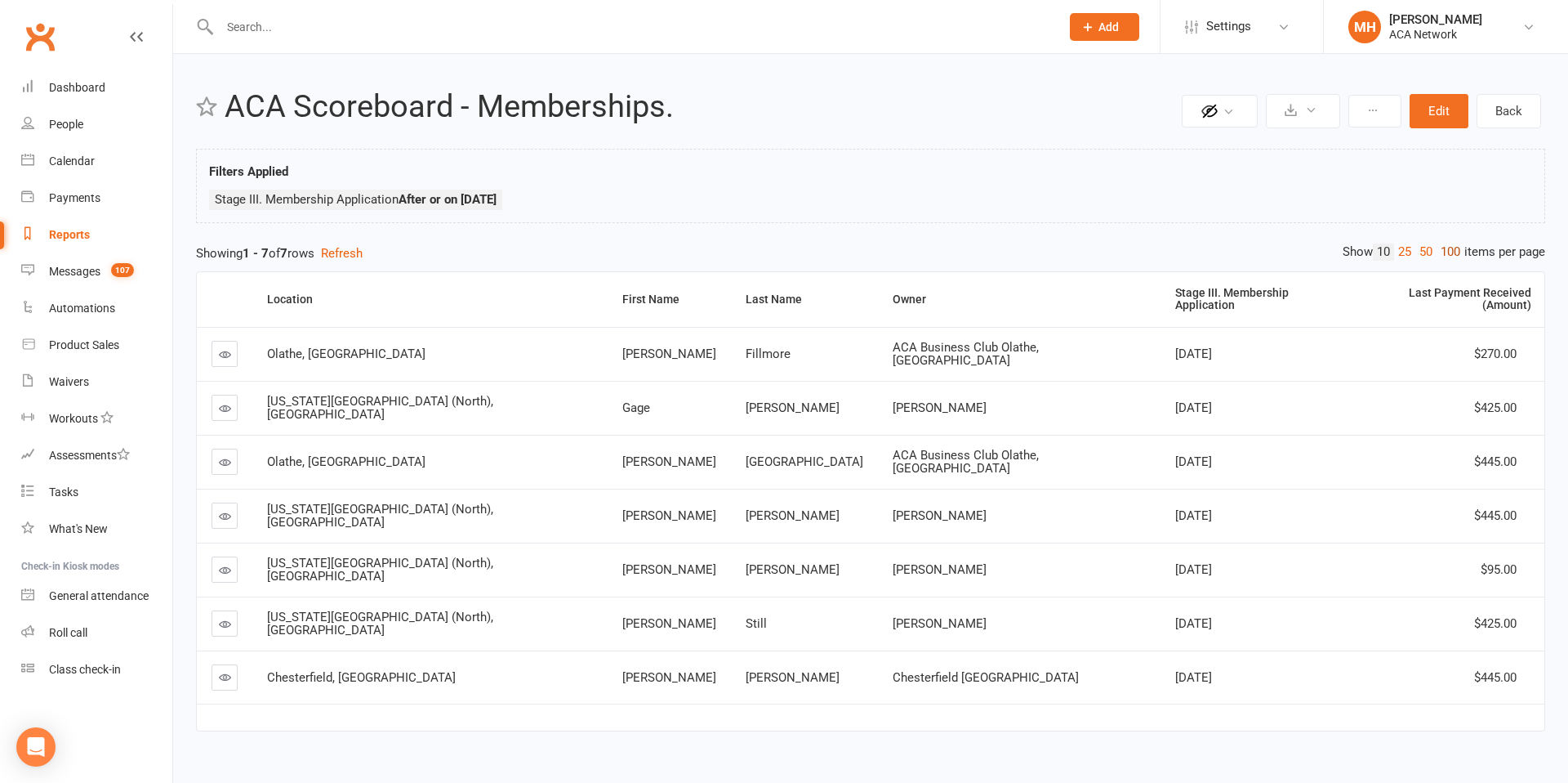
click at [1446, 254] on link "100" at bounding box center [1450, 252] width 28 height 17
click at [321, 298] on div "Location" at bounding box center [431, 300] width 327 height 12
